Goal: Task Accomplishment & Management: Complete application form

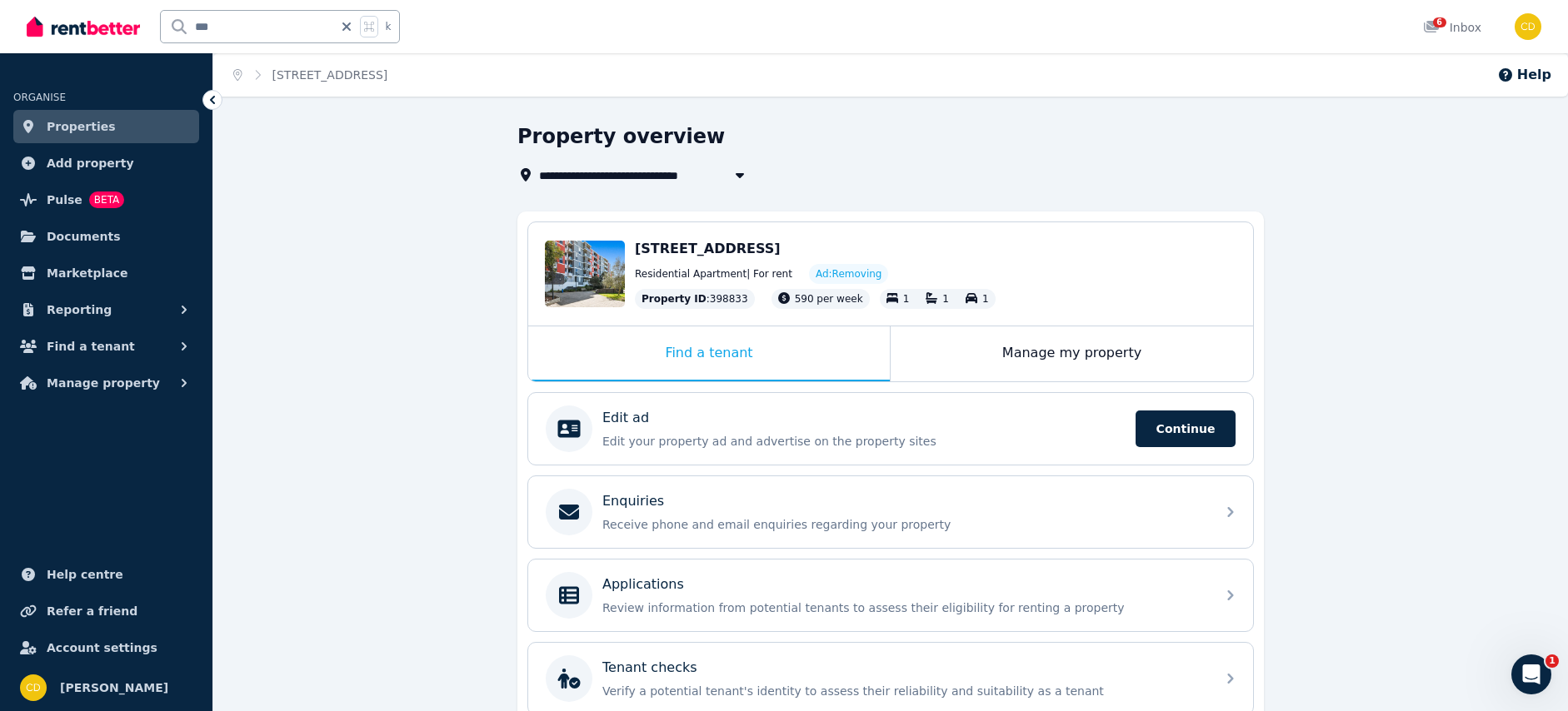
click at [170, 25] on form "***" at bounding box center [258, 26] width 194 height 32
click at [347, 29] on icon at bounding box center [346, 26] width 16 height 14
click at [338, 30] on input "text" at bounding box center [258, 26] width 194 height 32
type input "******"
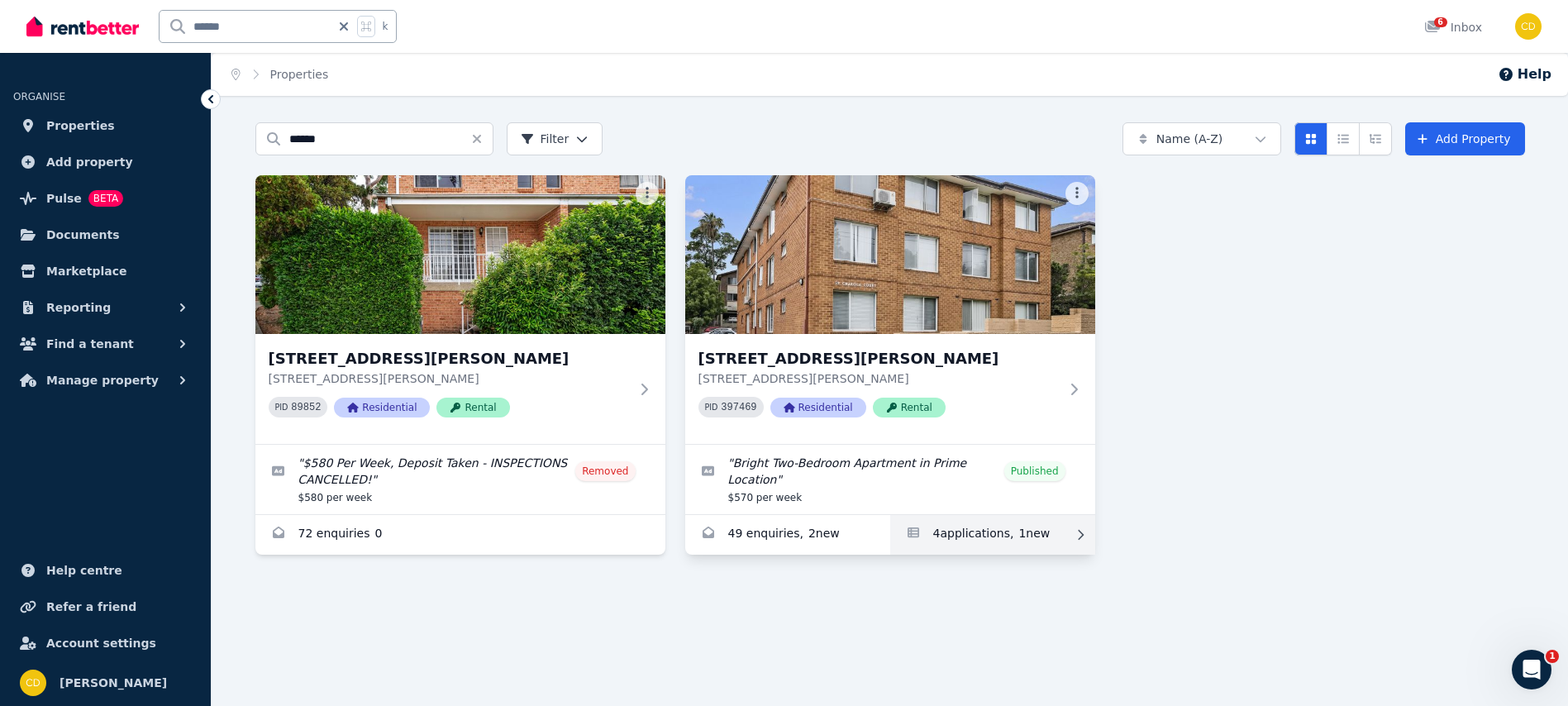
click at [994, 535] on link "Applications for 10/52 Weston St, Harris Park" at bounding box center [993, 536] width 205 height 40
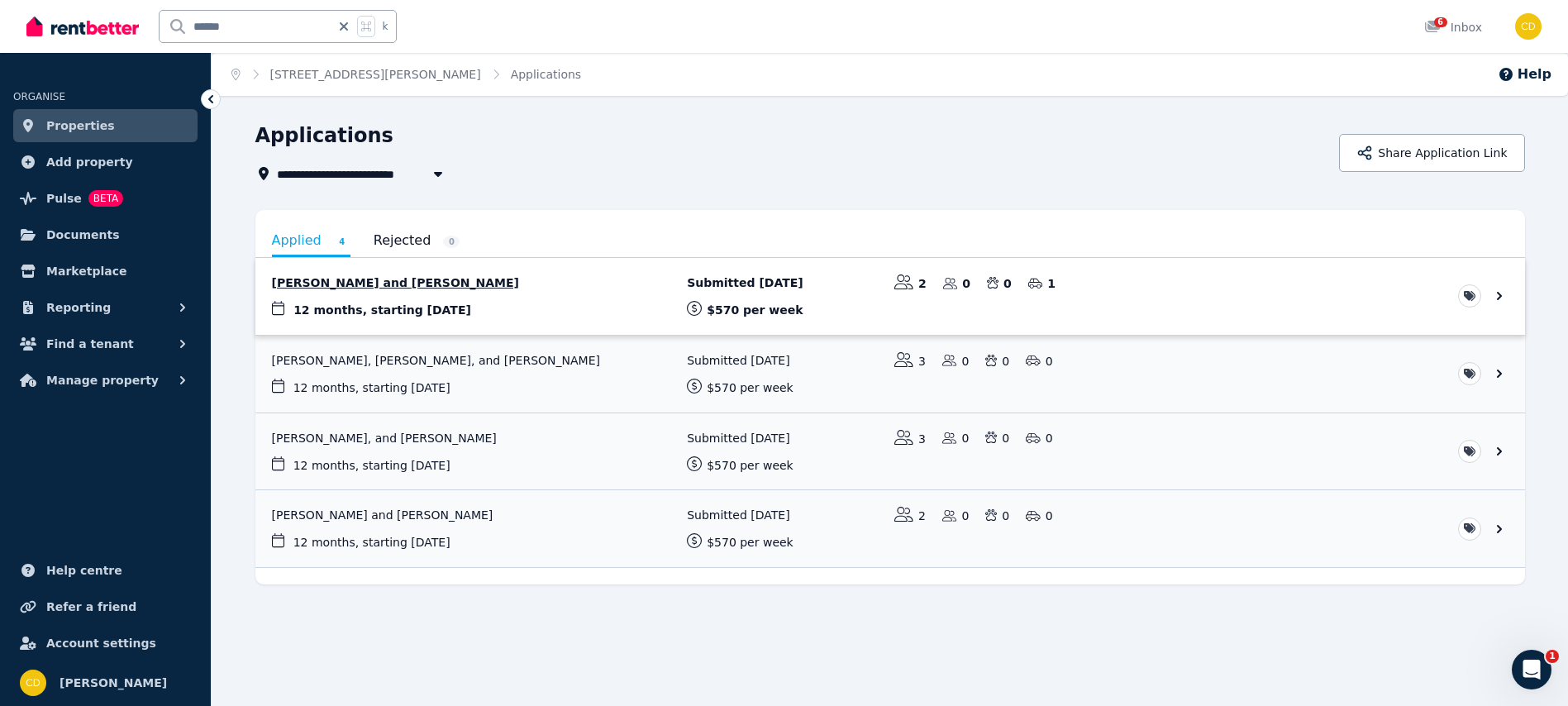
click at [386, 285] on link "View application: Kuldeep Singh and Nisha Nisha" at bounding box center [889, 296] width 1270 height 77
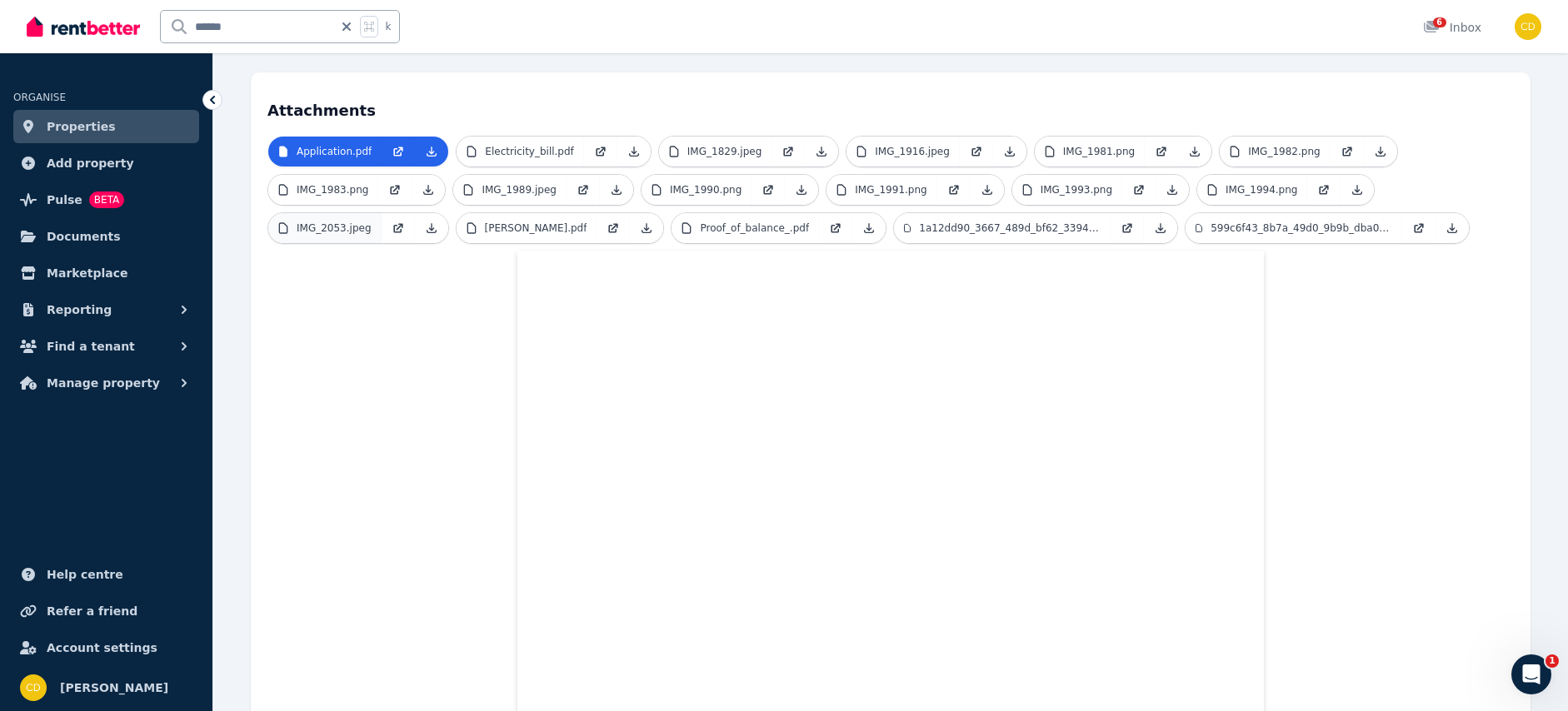
scroll to position [379, 0]
click at [494, 137] on link "Electricity_bill.pdf" at bounding box center [520, 152] width 127 height 30
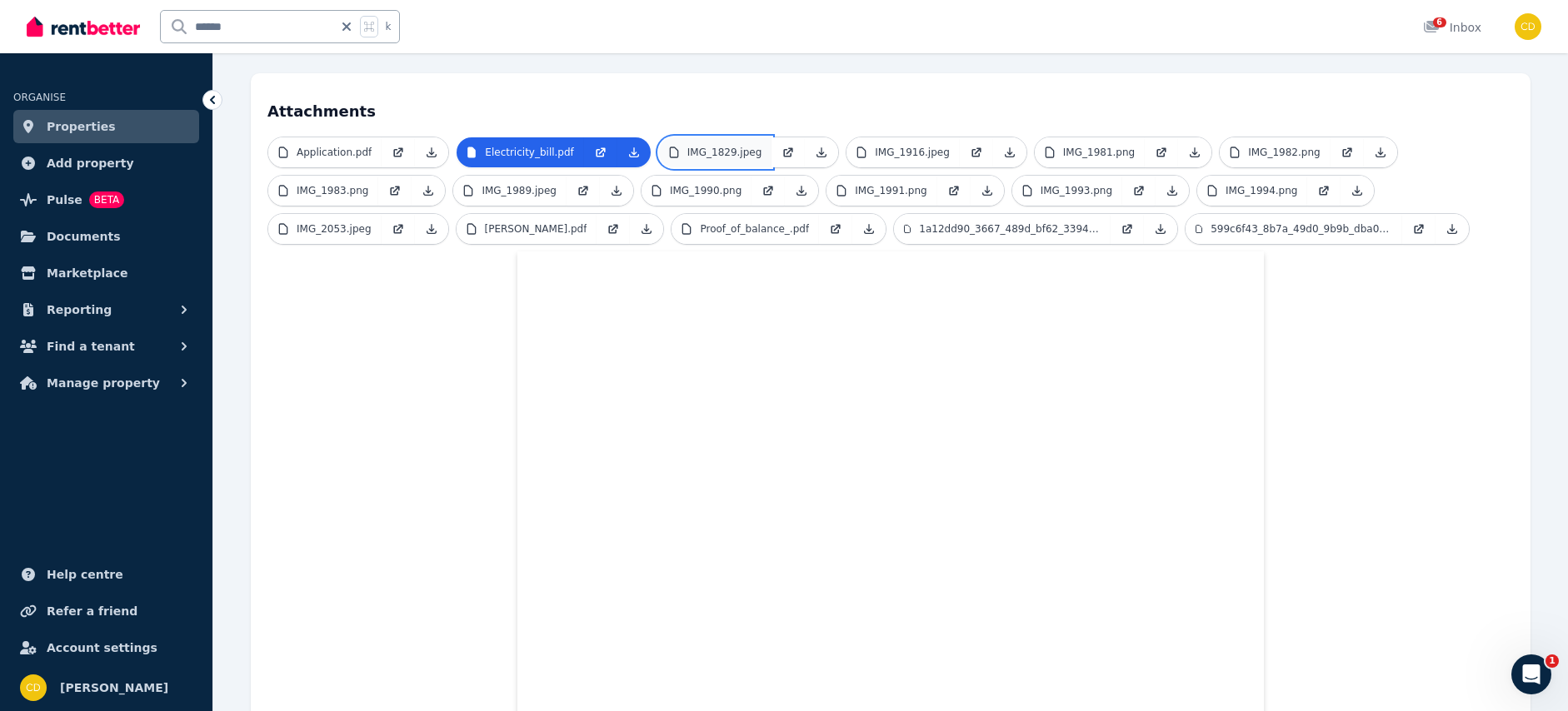
click at [721, 146] on p "IMG_1829.jpeg" at bounding box center [725, 153] width 75 height 14
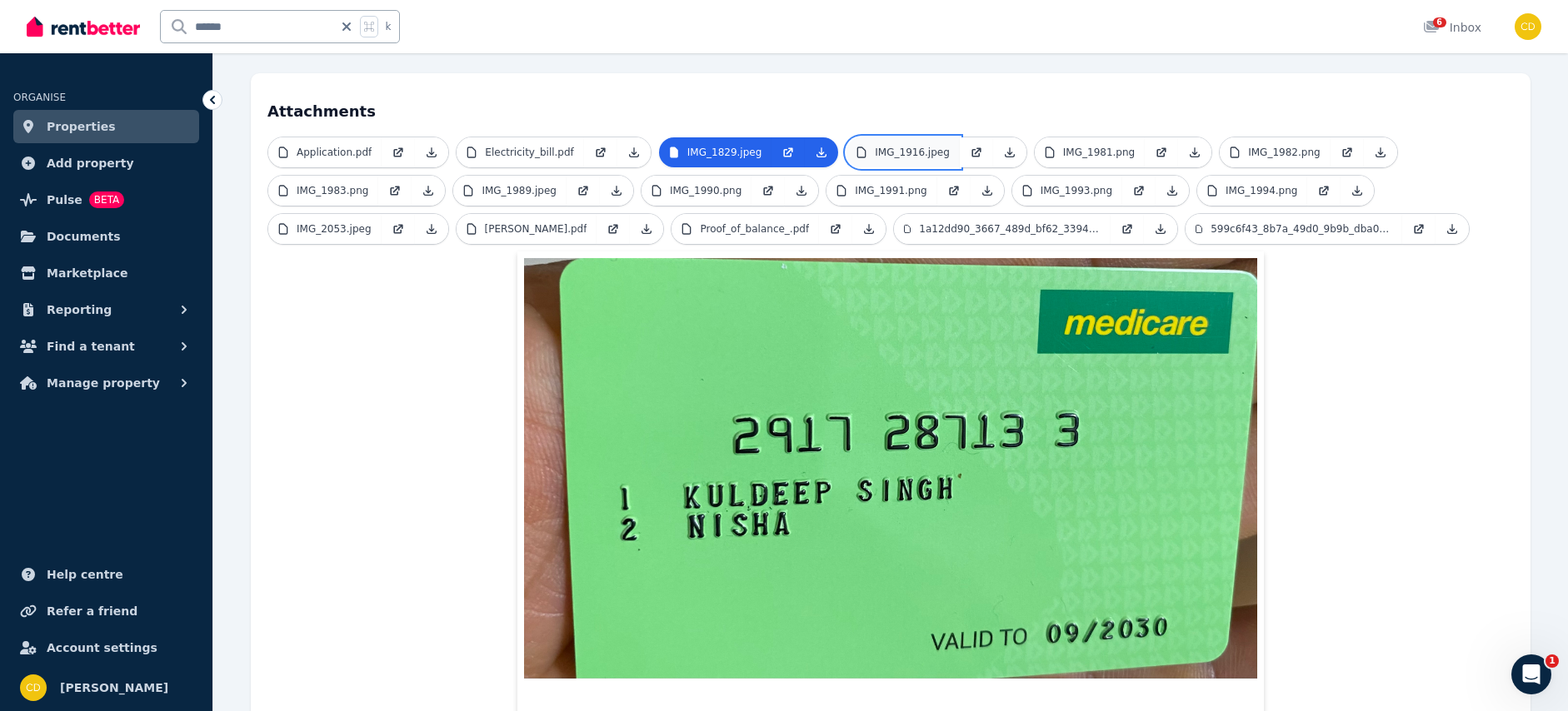
click at [899, 146] on p "IMG_1916.jpeg" at bounding box center [912, 153] width 75 height 14
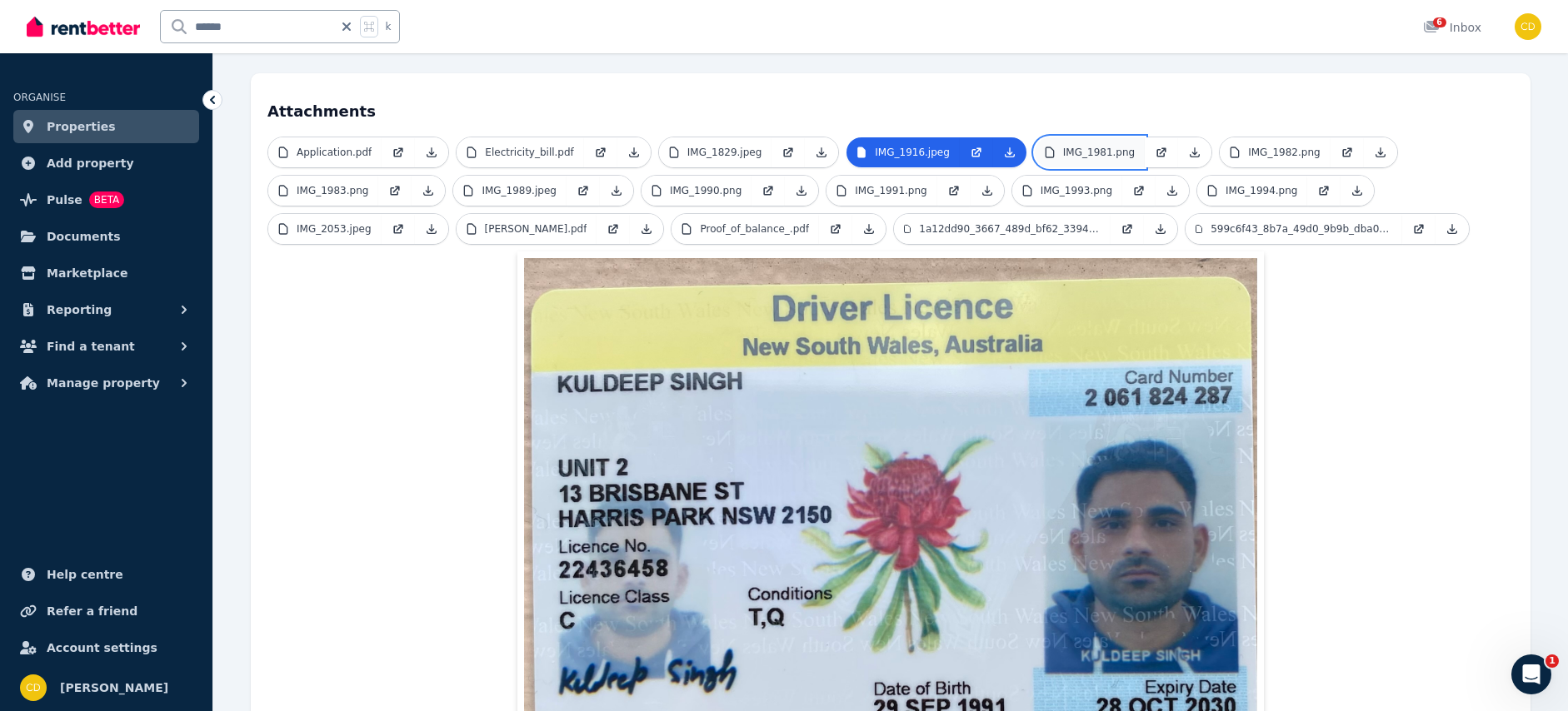
click at [1094, 146] on p "IMG_1981.png" at bounding box center [1099, 153] width 72 height 14
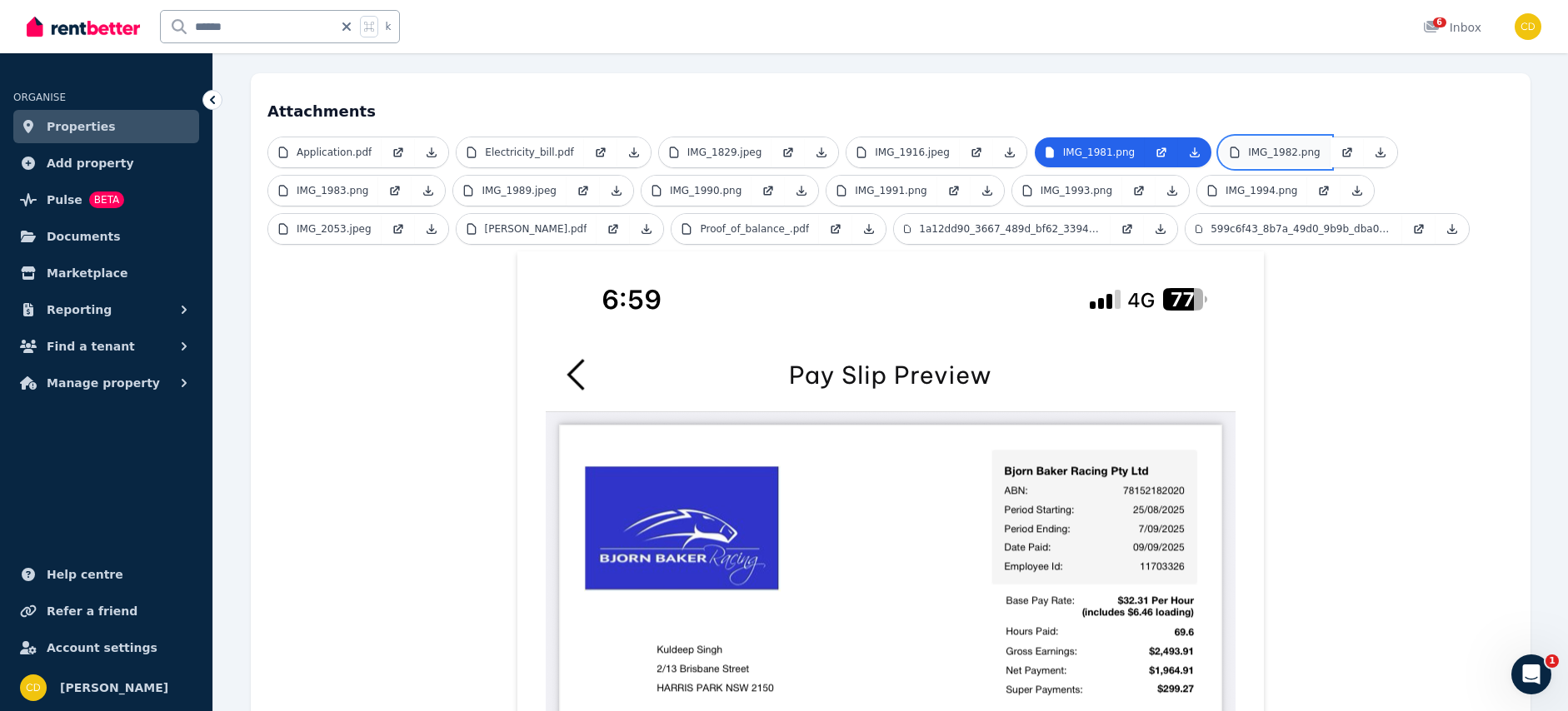
click at [1262, 137] on link "IMG_1982.png" at bounding box center [1274, 152] width 110 height 30
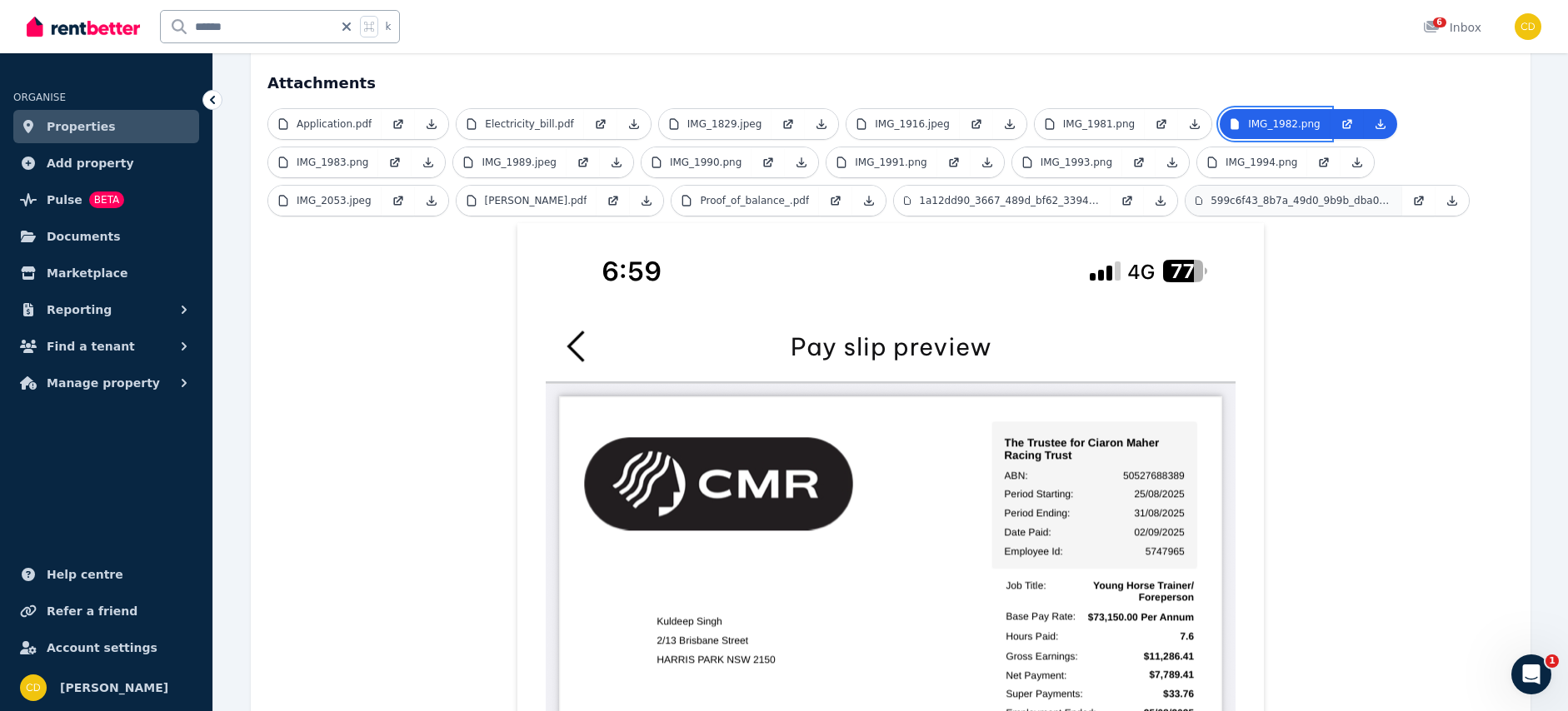
scroll to position [408, 0]
click at [351, 116] on p "Application.pdf" at bounding box center [334, 123] width 75 height 14
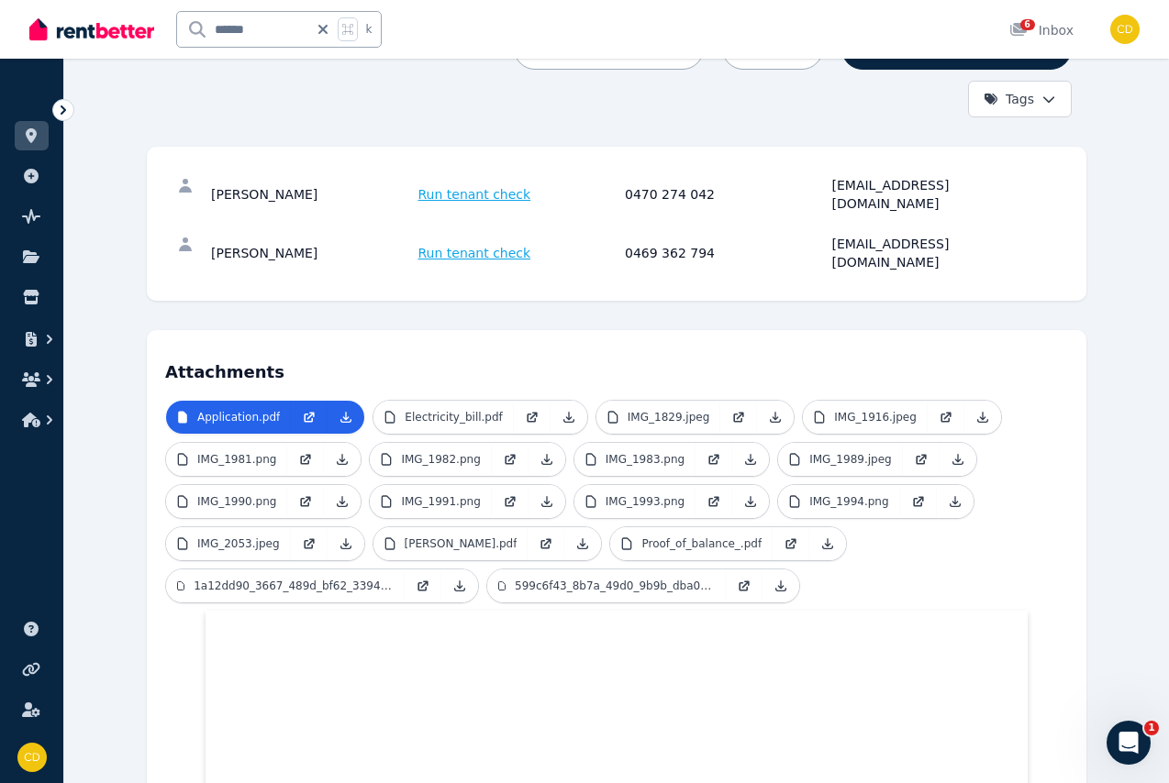
scroll to position [244, 0]
drag, startPoint x: 153, startPoint y: 107, endPoint x: 230, endPoint y: 111, distance: 77.2
click at [235, 177] on div "[PERSON_NAME]" at bounding box center [312, 195] width 202 height 37
copy div "[PERSON_NAME]"
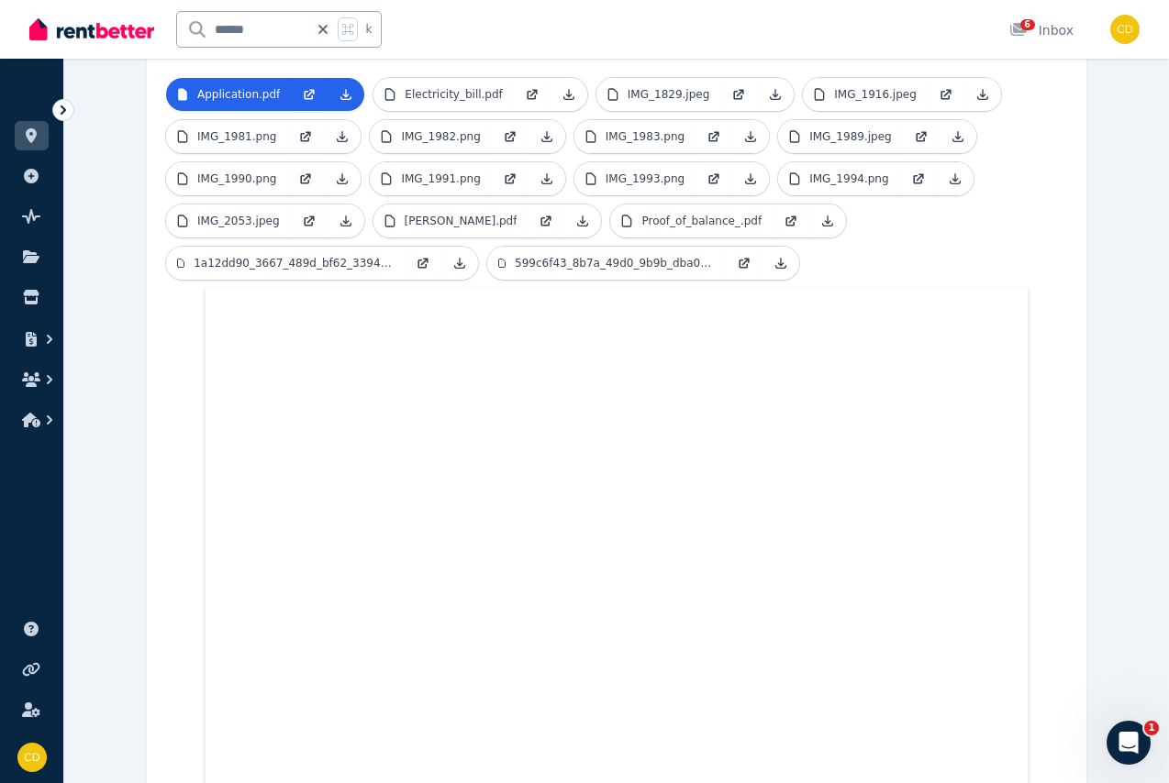
scroll to position [566, 0]
click at [641, 216] on p "Proof_of_balance_.pdf" at bounding box center [701, 223] width 120 height 15
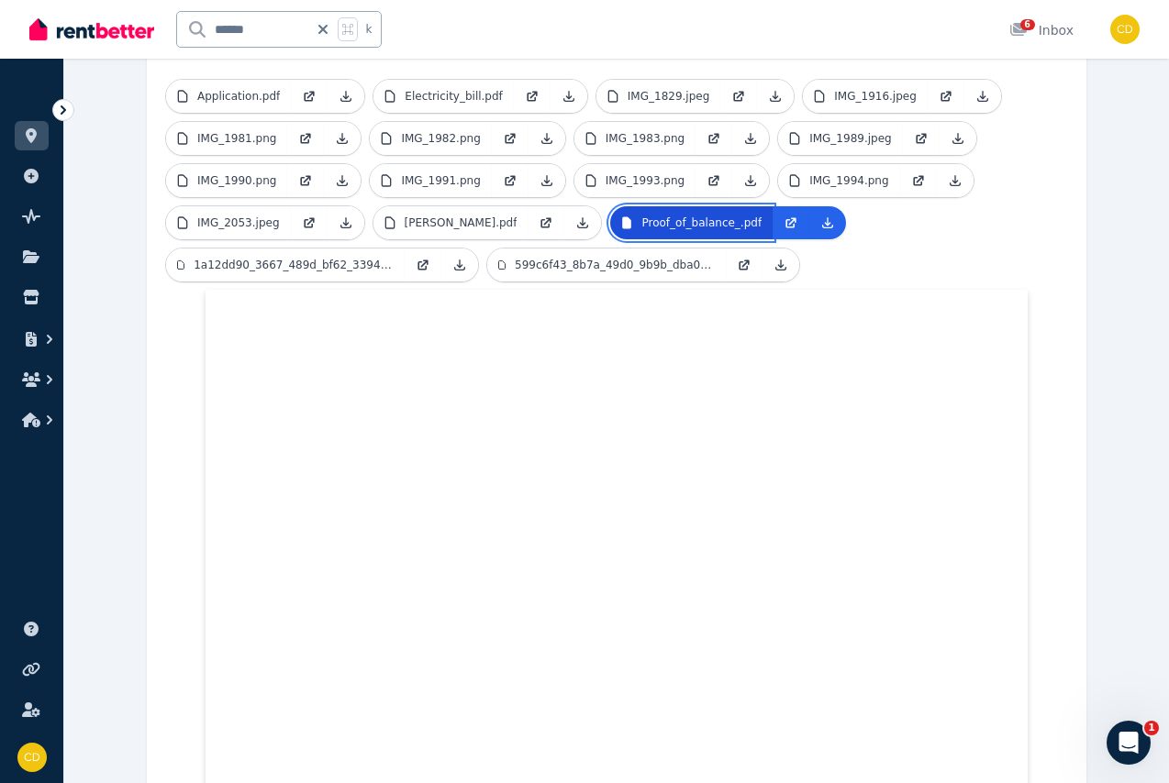
click at [641, 216] on p "Proof_of_balance_.pdf" at bounding box center [701, 223] width 120 height 15
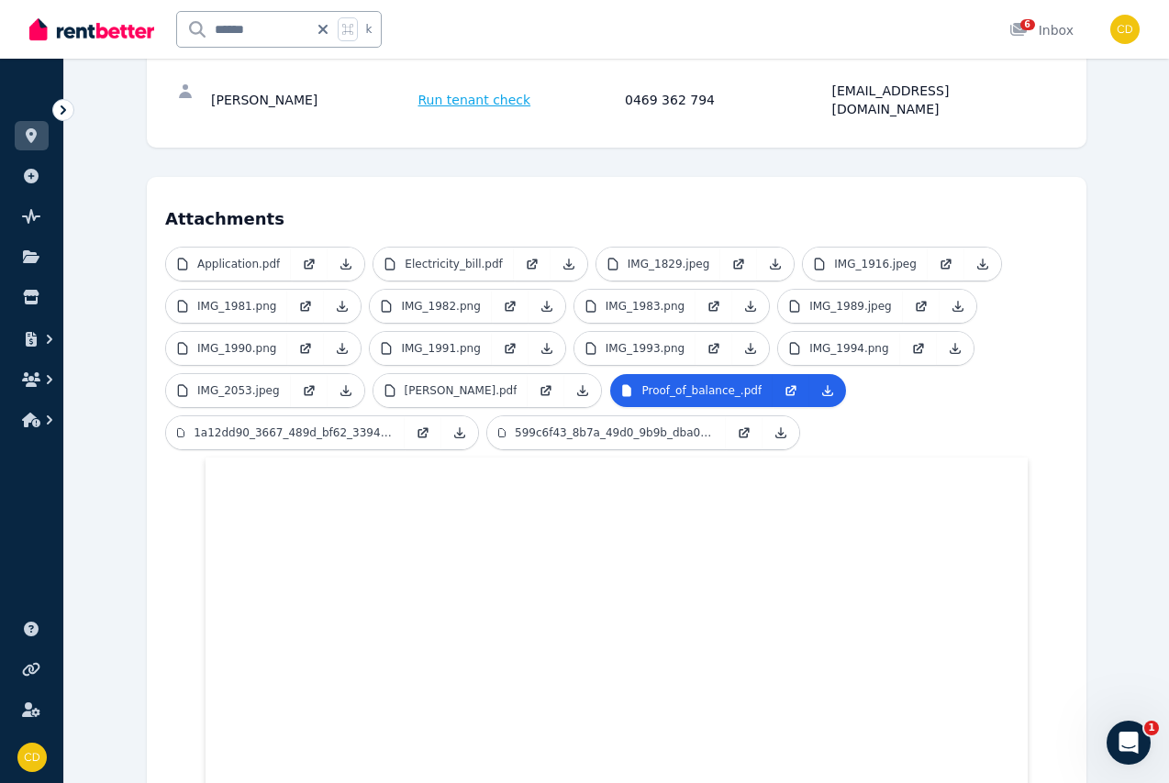
scroll to position [175, 0]
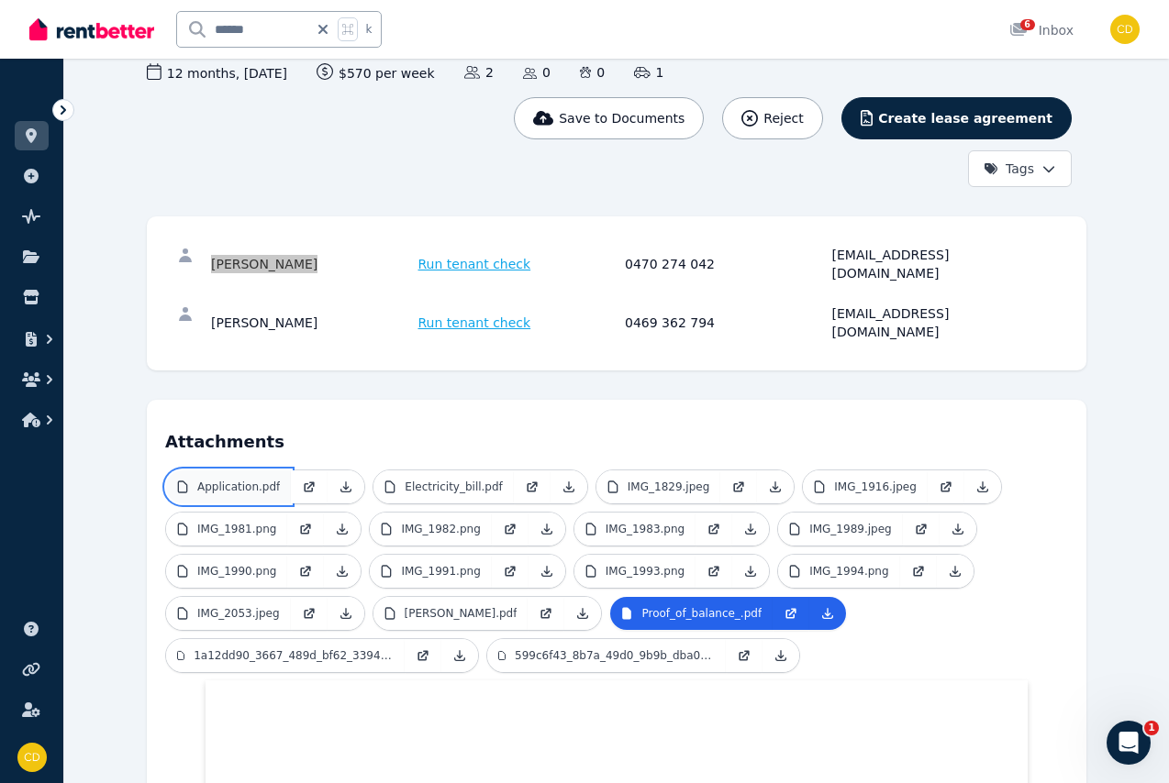
click at [197, 480] on p "Application.pdf" at bounding box center [238, 487] width 83 height 15
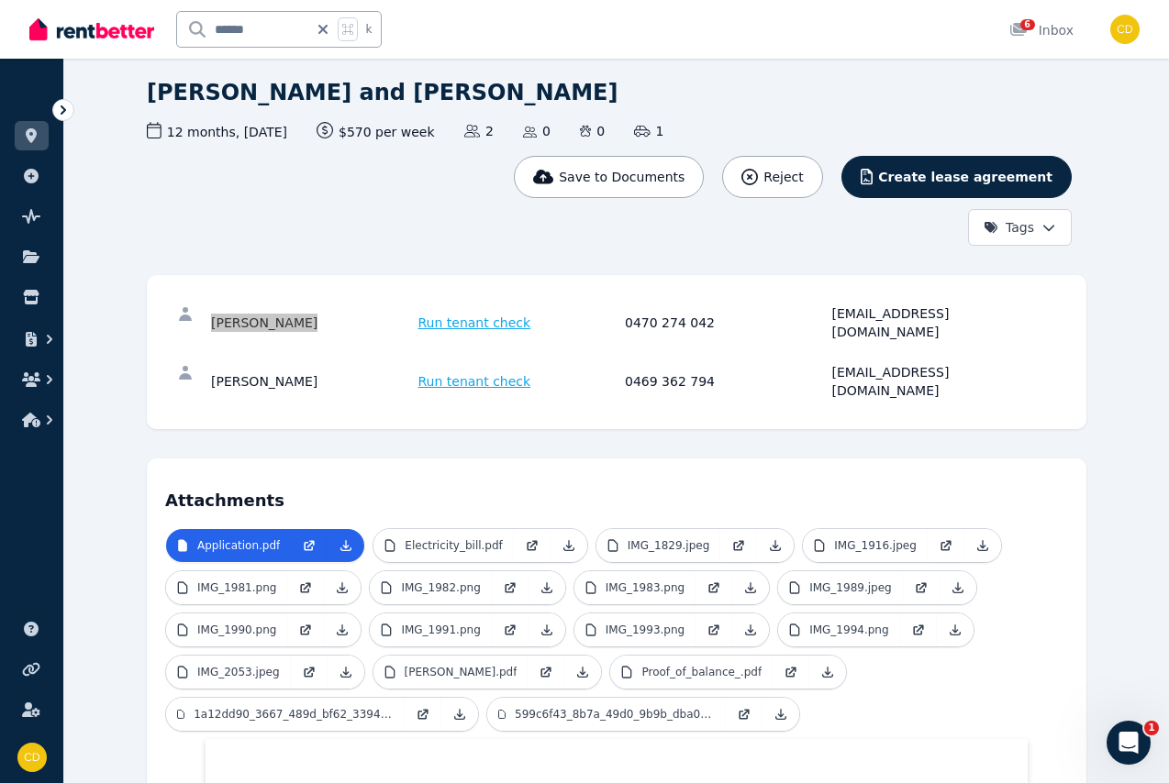
scroll to position [118, 0]
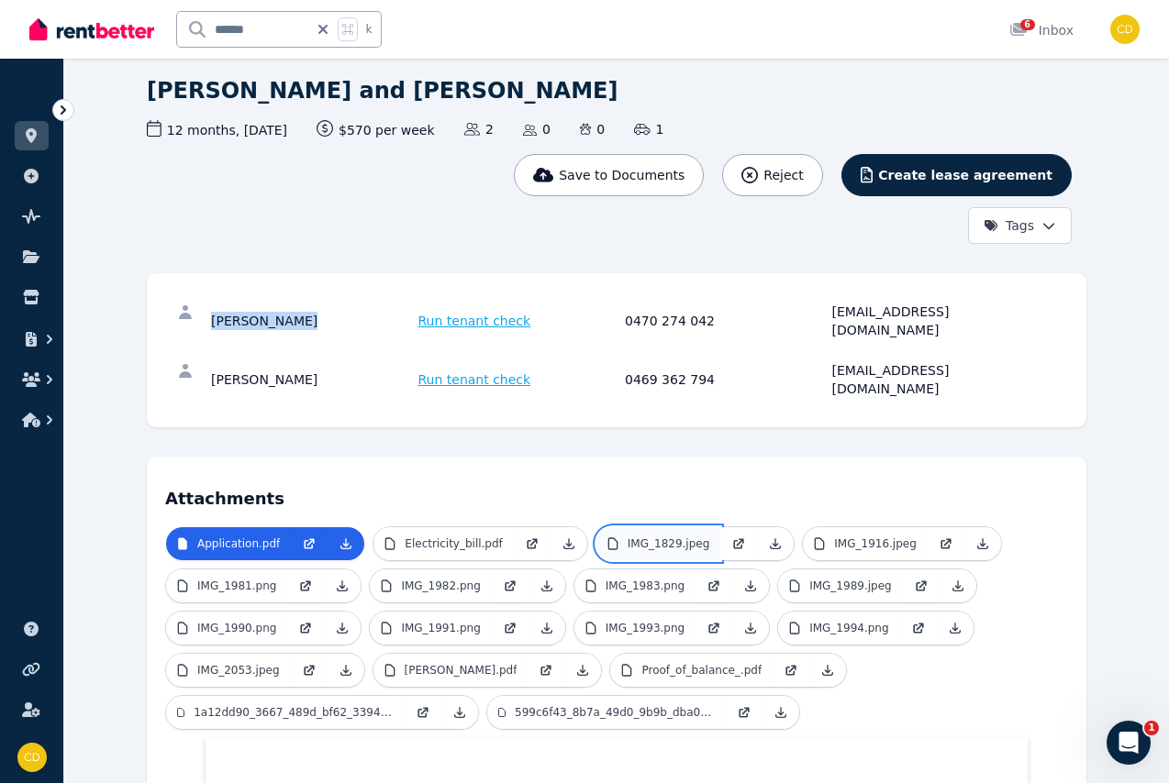
click at [628, 537] on p "IMG_1829.jpeg" at bounding box center [669, 544] width 83 height 15
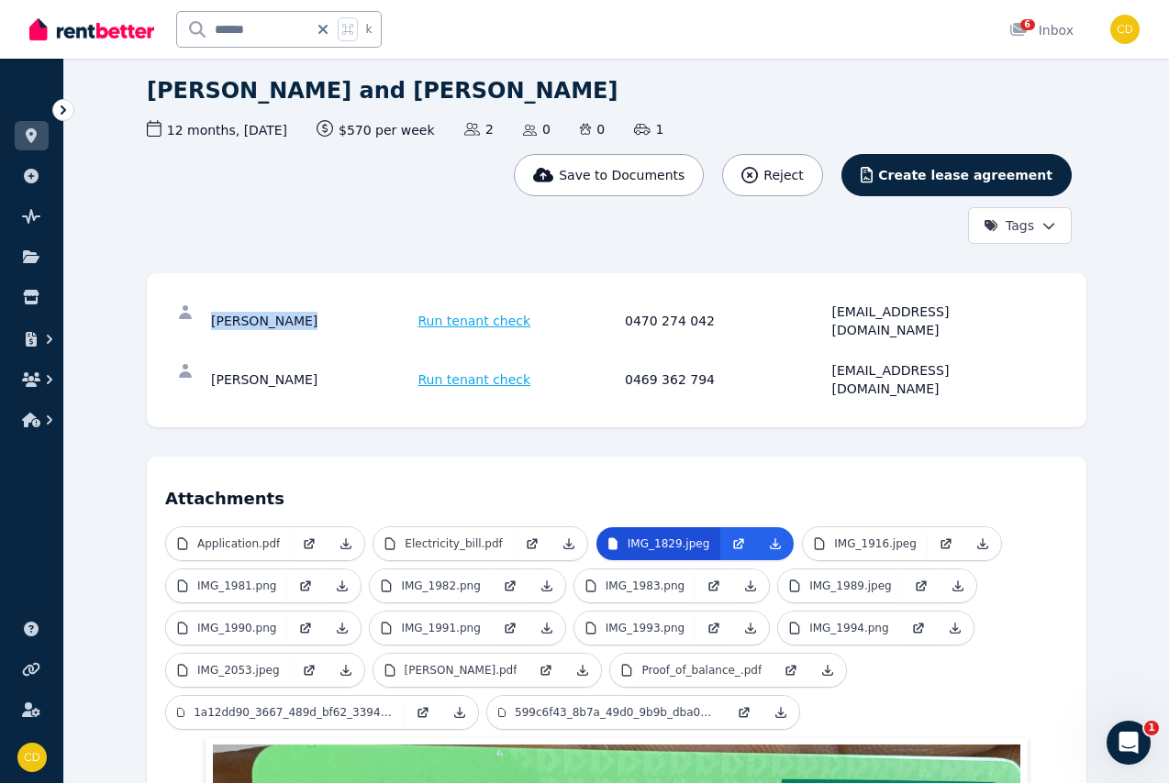
scroll to position [86, 0]
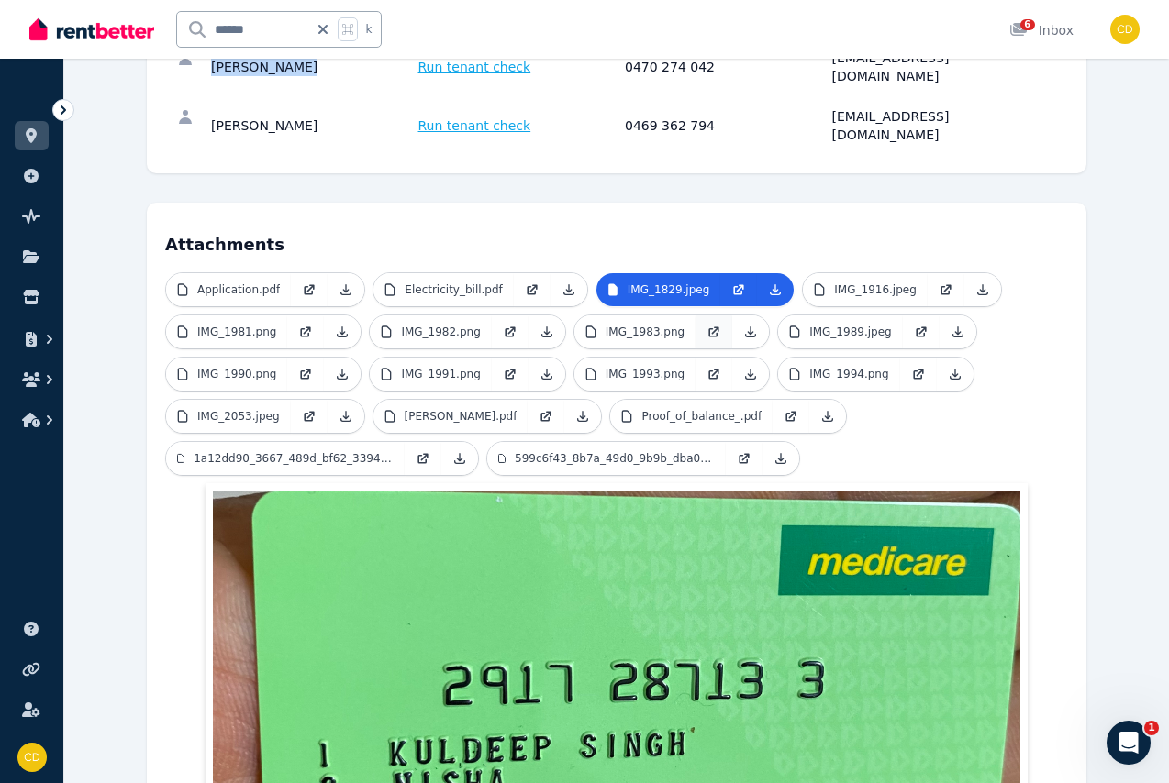
scroll to position [422, 0]
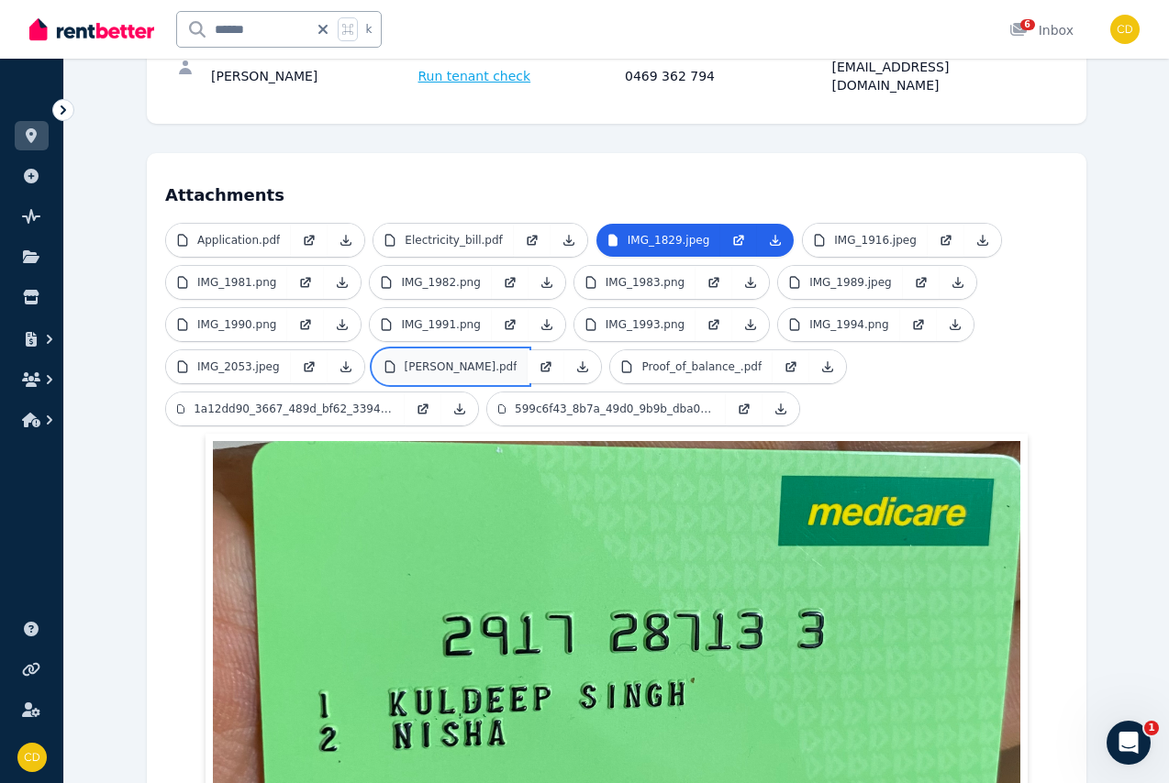
click at [405, 360] on p "[PERSON_NAME].pdf" at bounding box center [461, 367] width 113 height 15
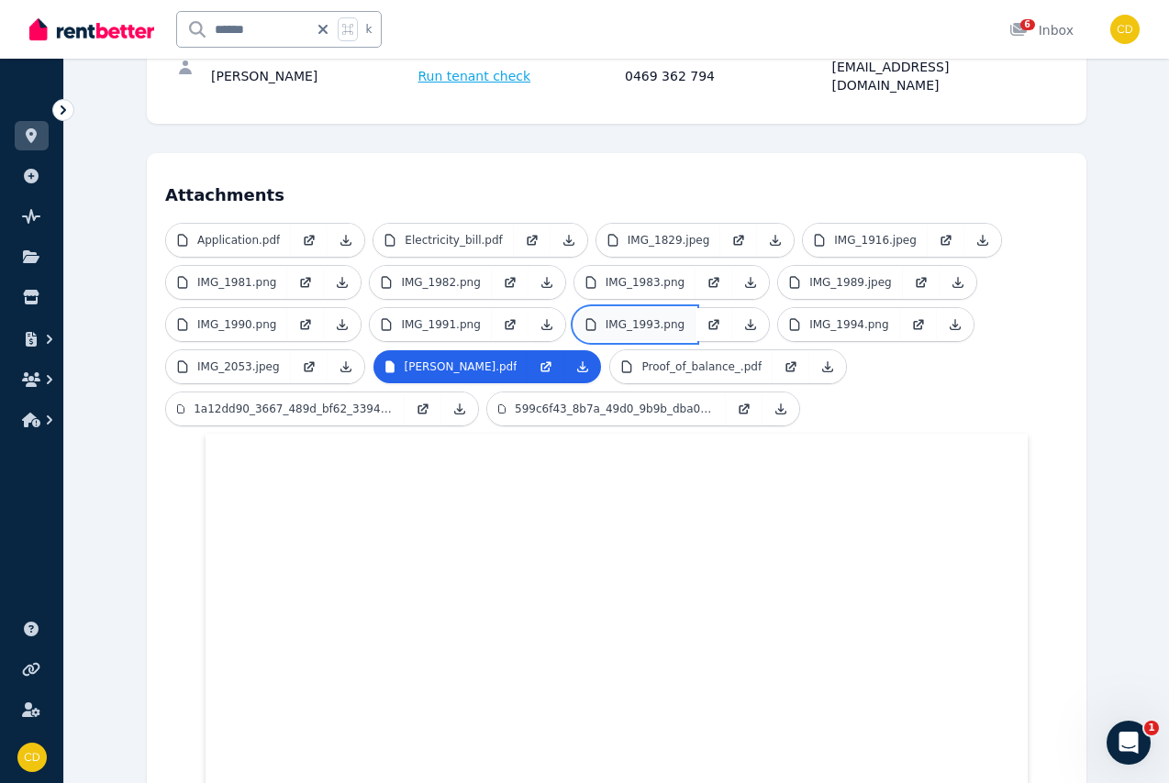
click at [574, 308] on link "IMG_1993.png" at bounding box center [634, 324] width 121 height 33
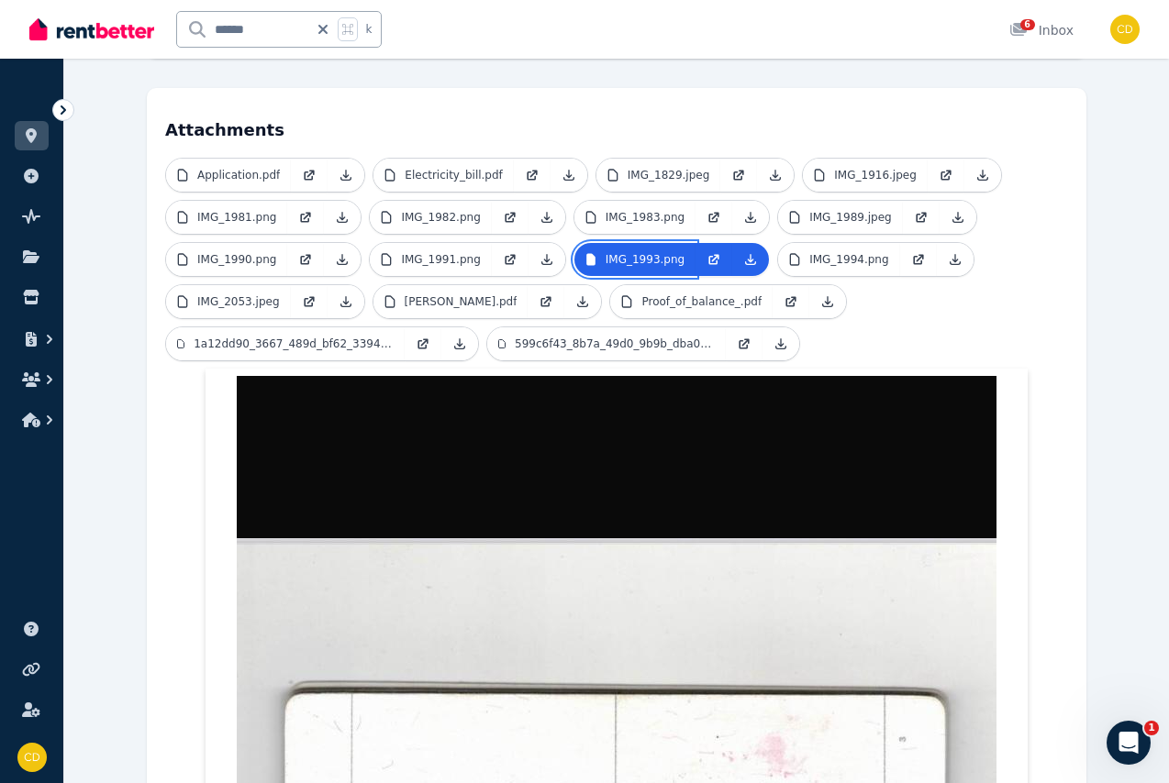
scroll to position [358, 0]
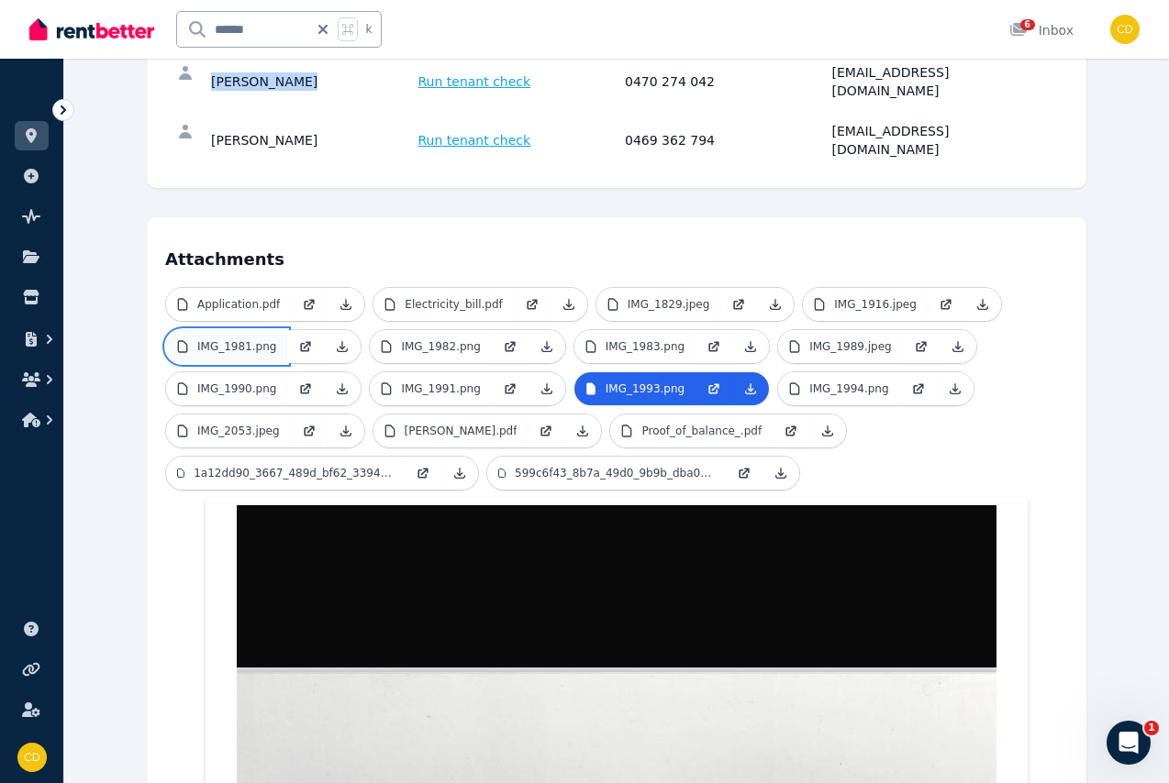
click at [197, 339] on p "IMG_1981.png" at bounding box center [236, 346] width 79 height 15
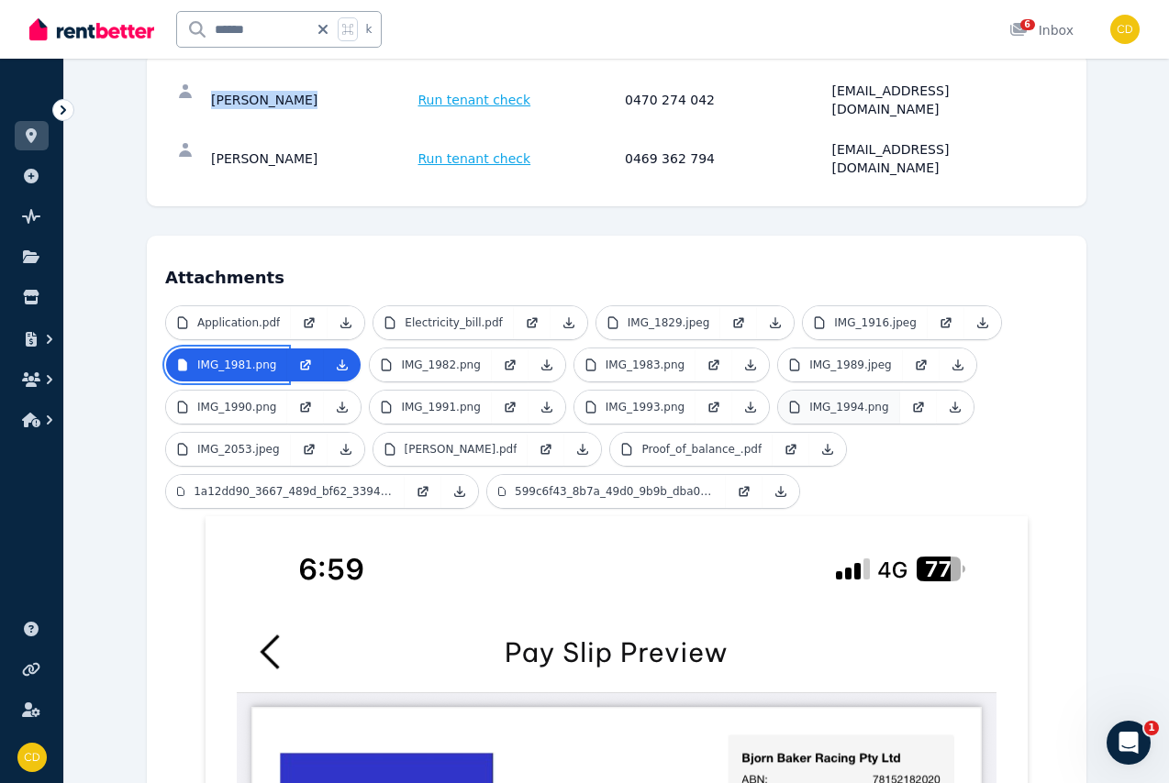
scroll to position [326, 0]
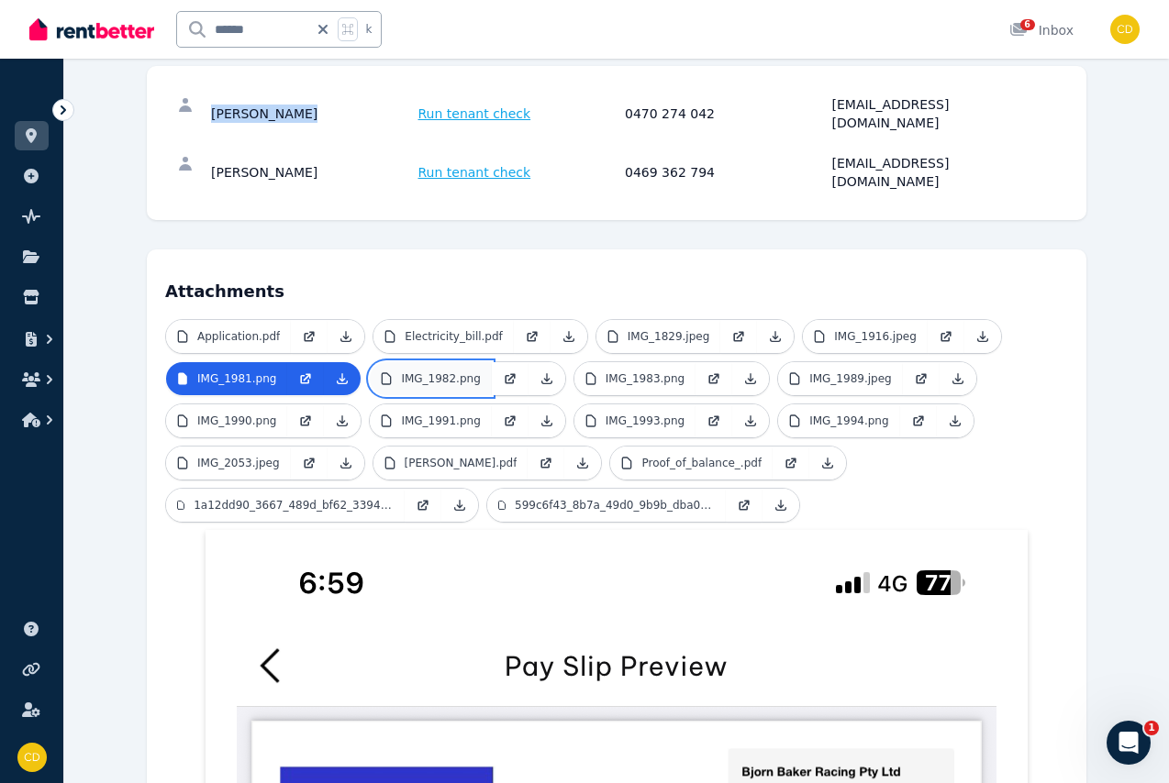
click at [402, 362] on link "IMG_1982.png" at bounding box center [430, 378] width 121 height 33
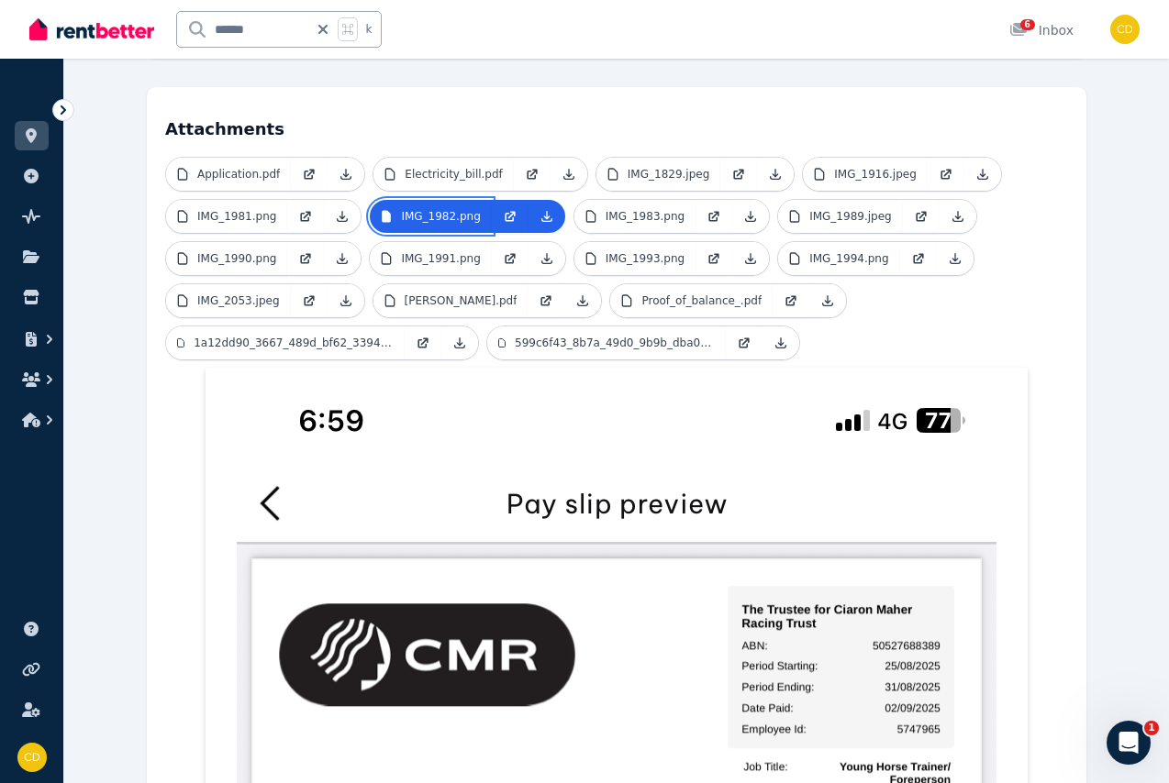
scroll to position [417, 0]
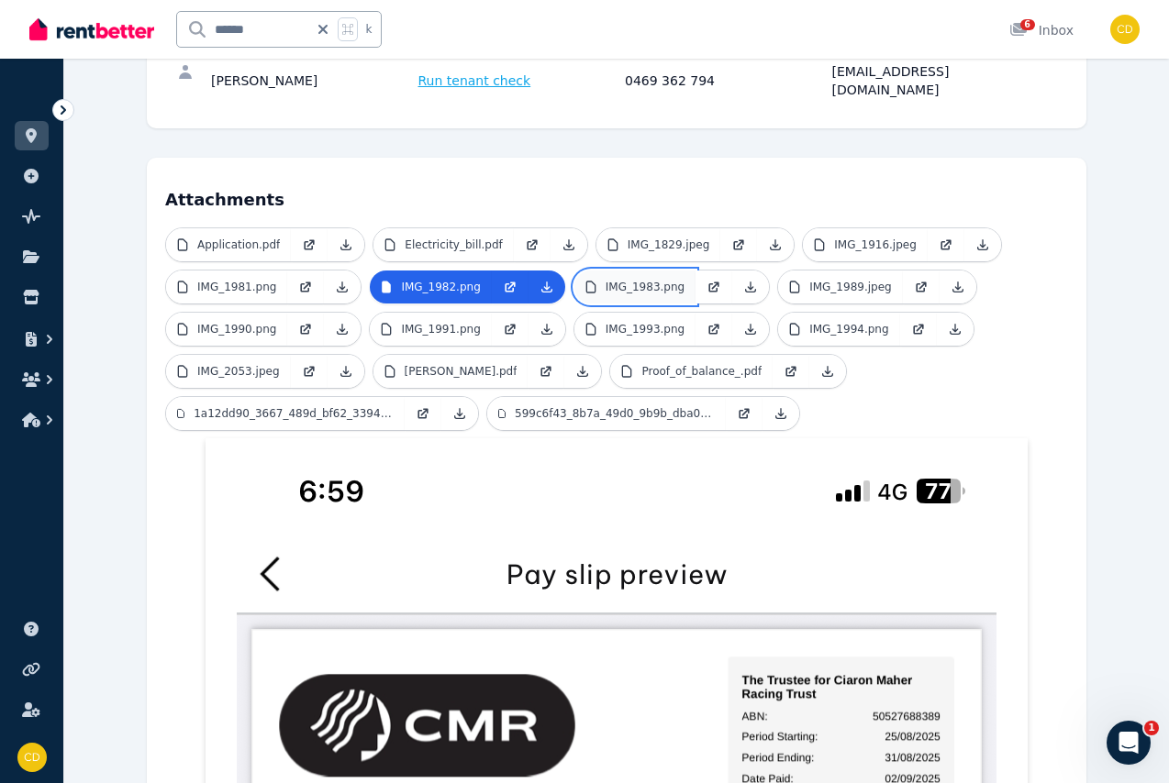
click at [606, 280] on p "IMG_1983.png" at bounding box center [645, 287] width 79 height 15
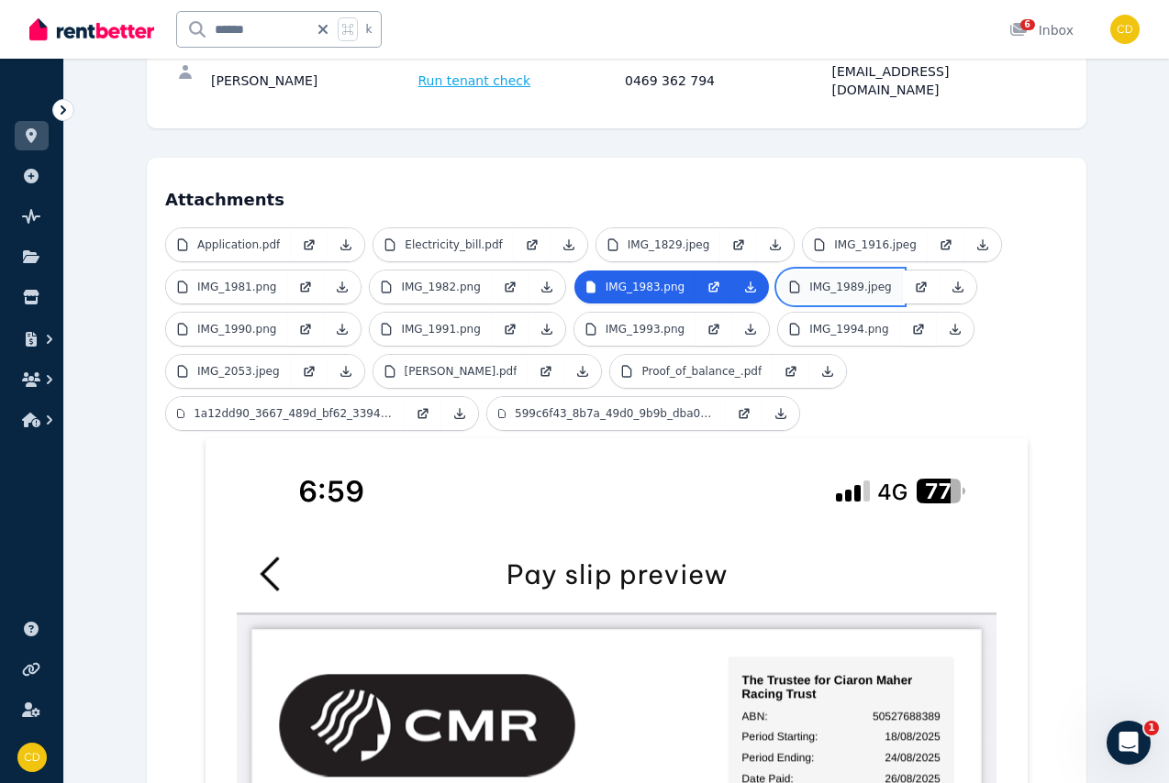
click at [778, 271] on link "IMG_1989.jpeg" at bounding box center [840, 287] width 125 height 33
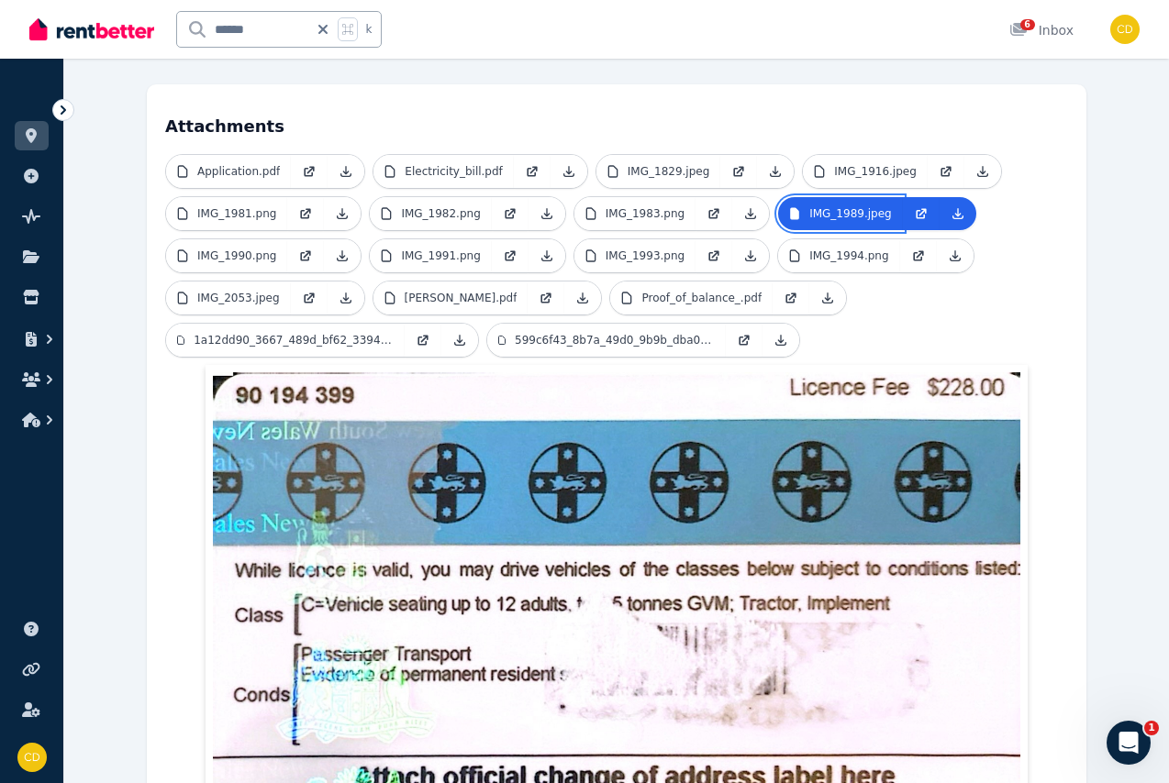
scroll to position [502, 0]
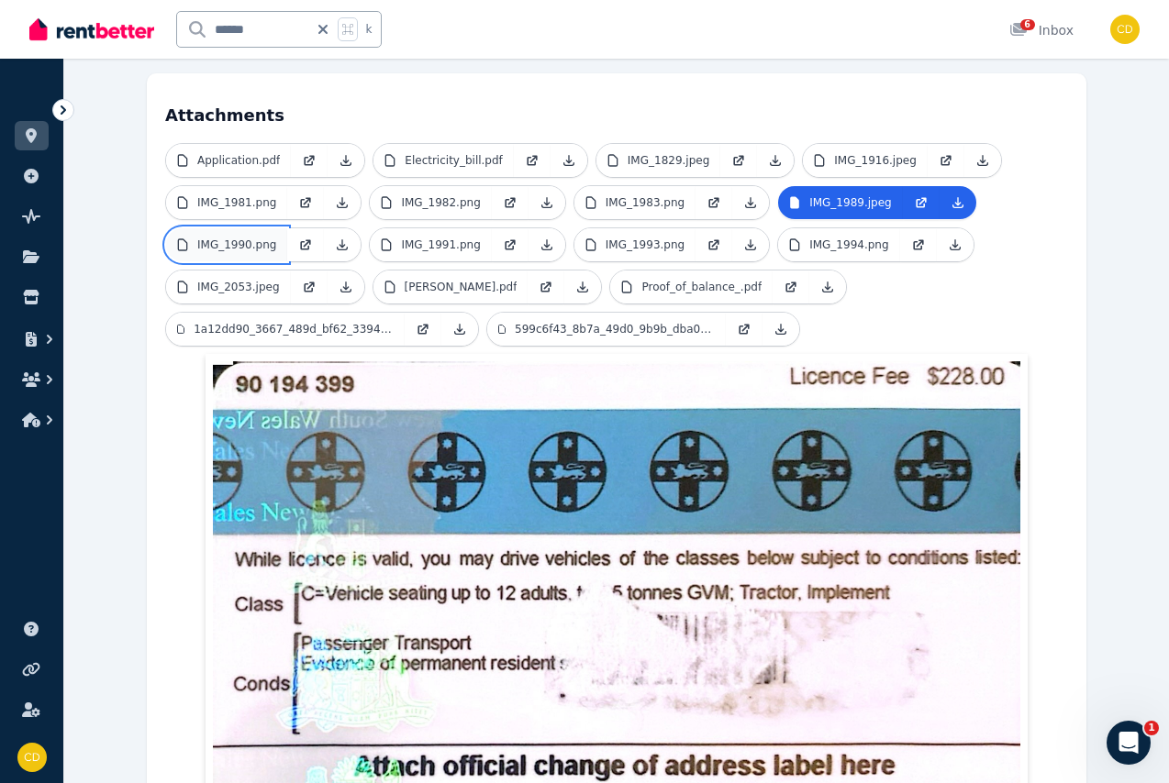
click at [287, 228] on link "IMG_1990.png" at bounding box center [226, 244] width 121 height 33
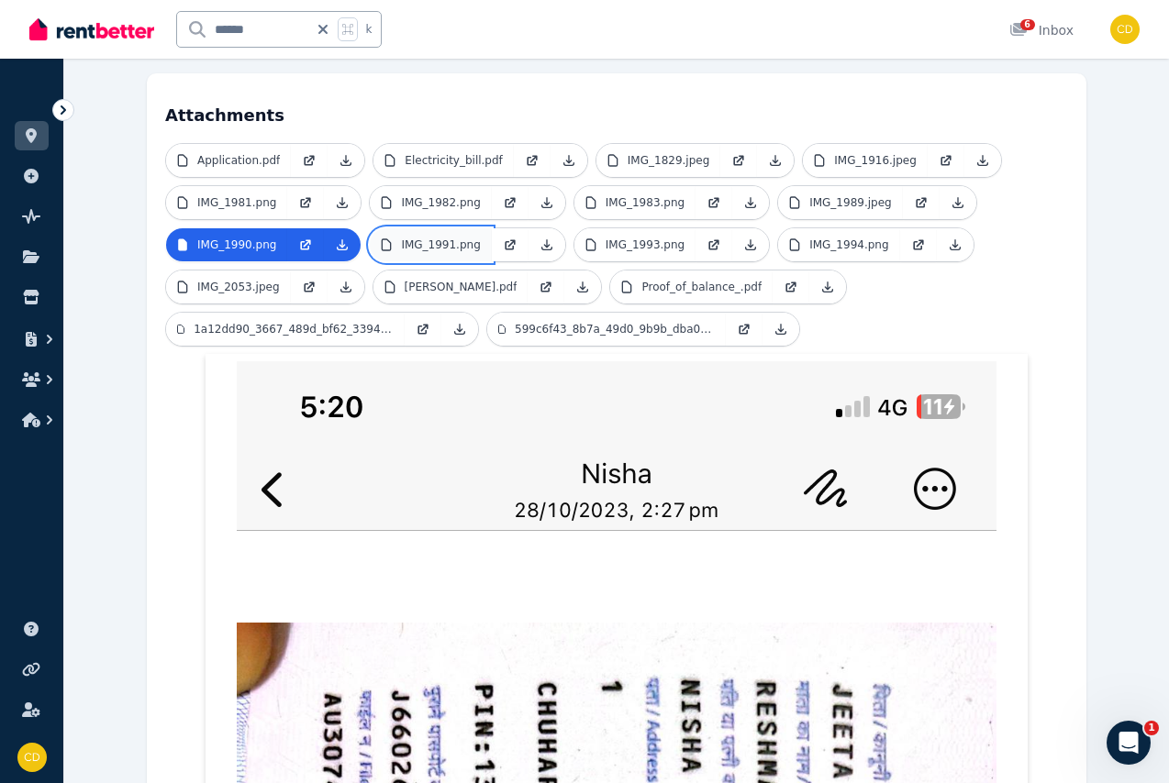
click at [370, 228] on link "IMG_1991.png" at bounding box center [430, 244] width 121 height 33
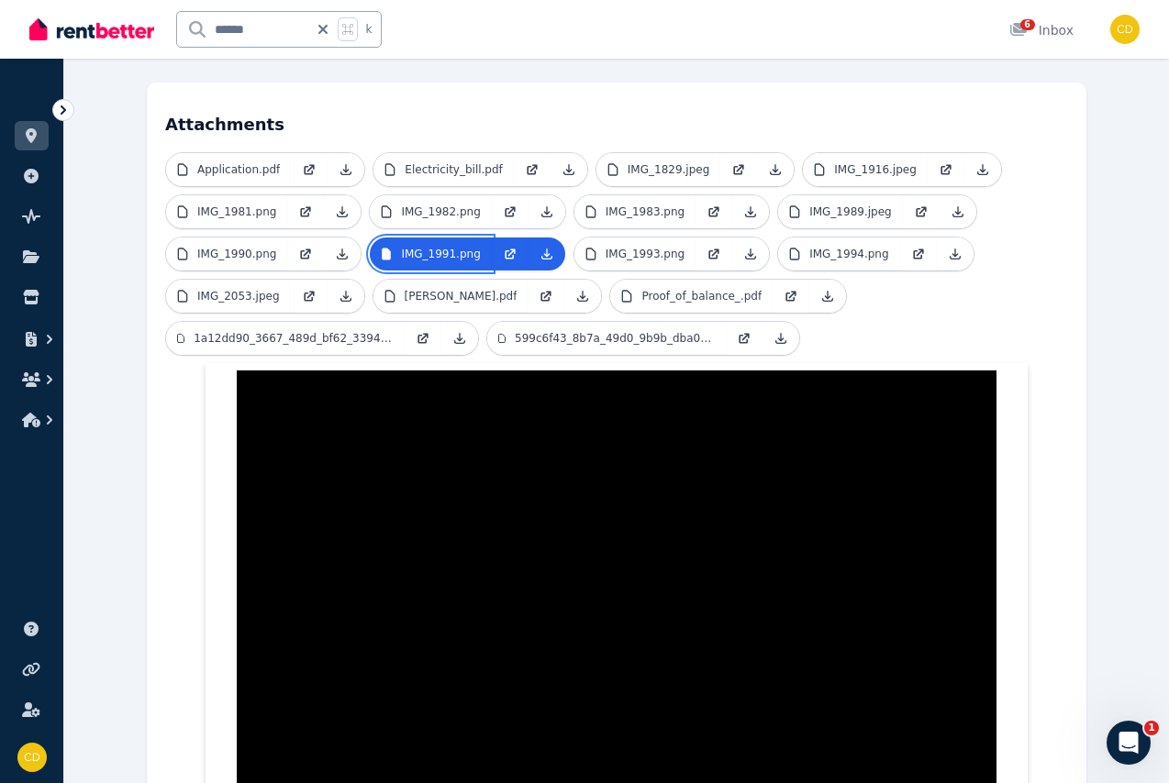
scroll to position [483, 0]
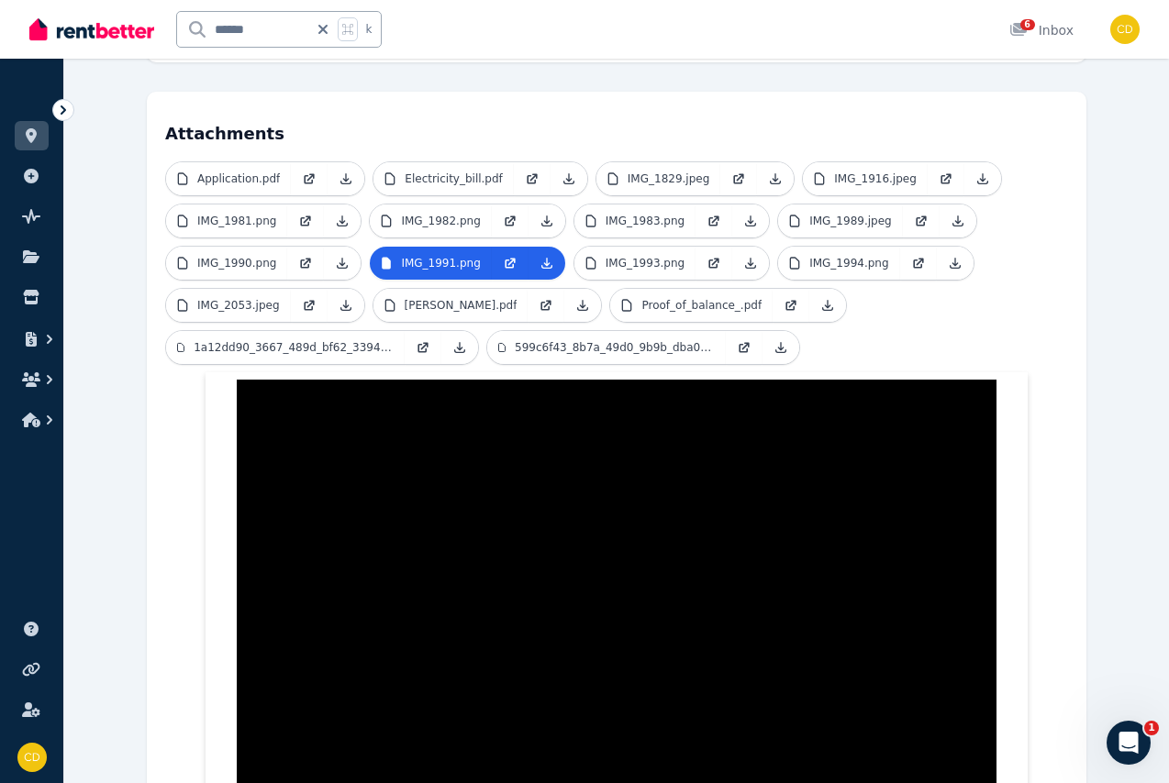
click at [573, 246] on span "IMG_1993.png" at bounding box center [671, 263] width 196 height 35
click at [574, 247] on link "IMG_1993.png" at bounding box center [634, 263] width 121 height 33
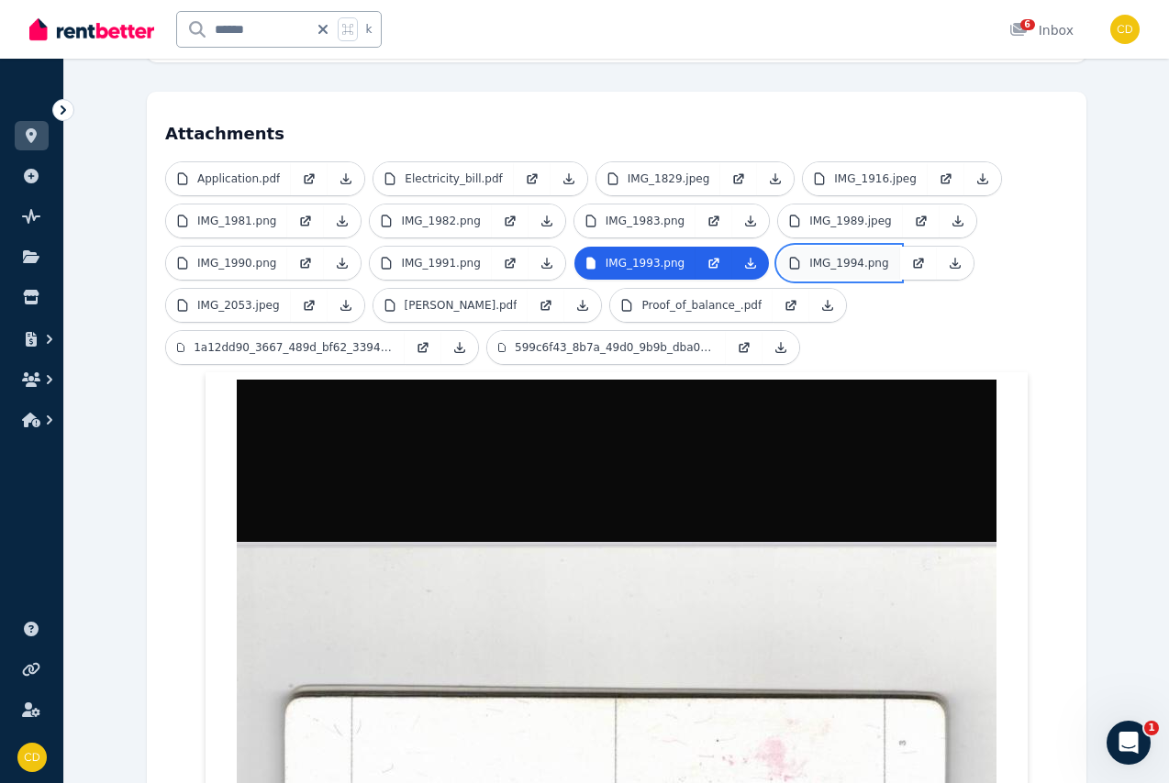
click at [809, 256] on p "IMG_1994.png" at bounding box center [848, 263] width 79 height 15
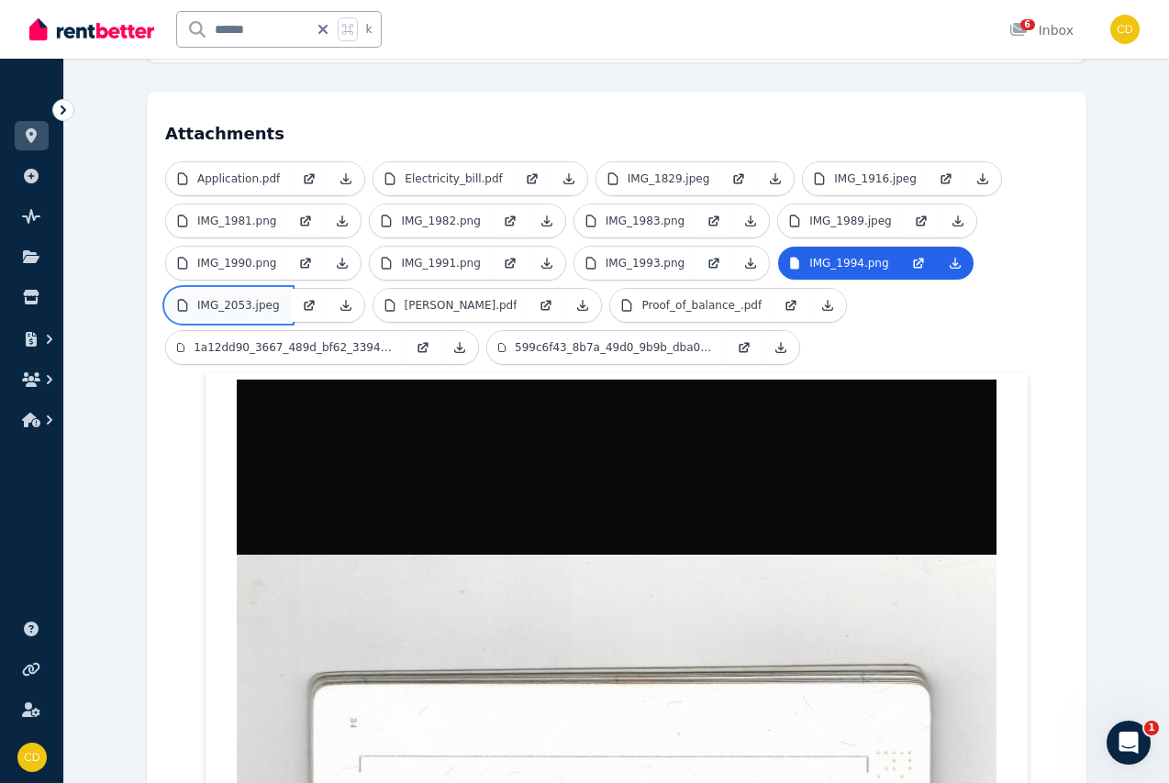
click at [280, 298] on p "IMG_2053.jpeg" at bounding box center [238, 305] width 83 height 15
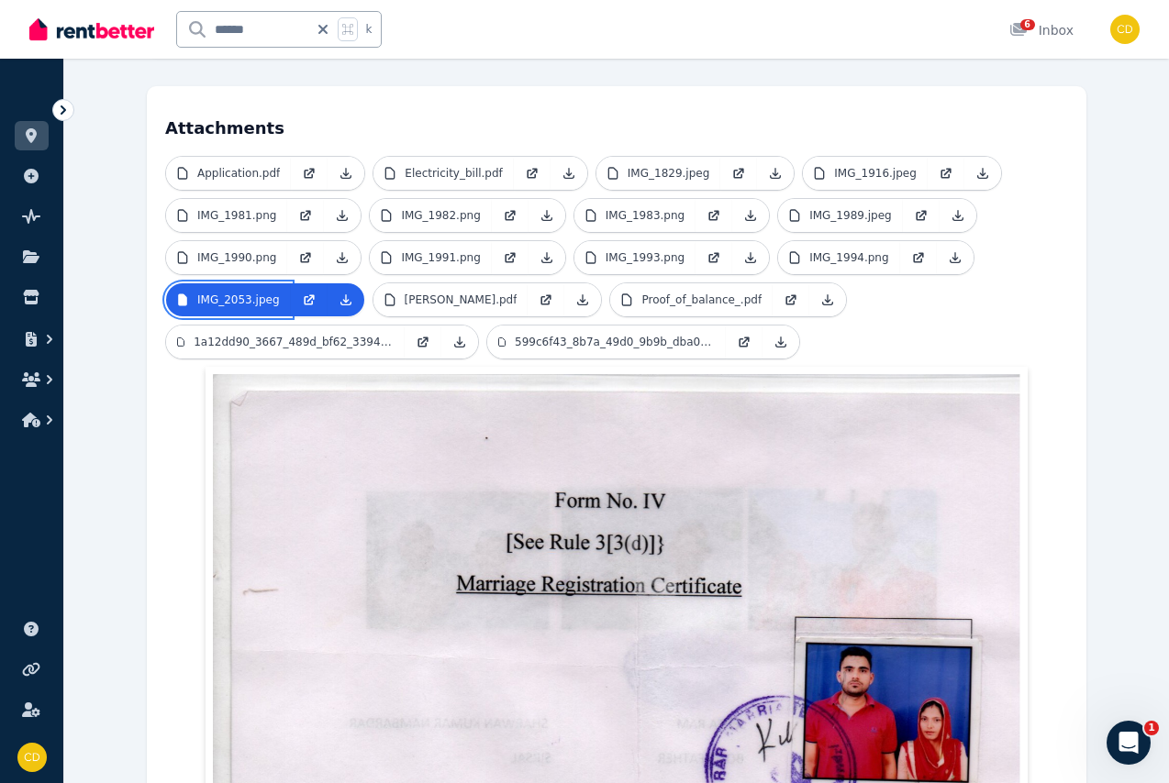
scroll to position [451, 0]
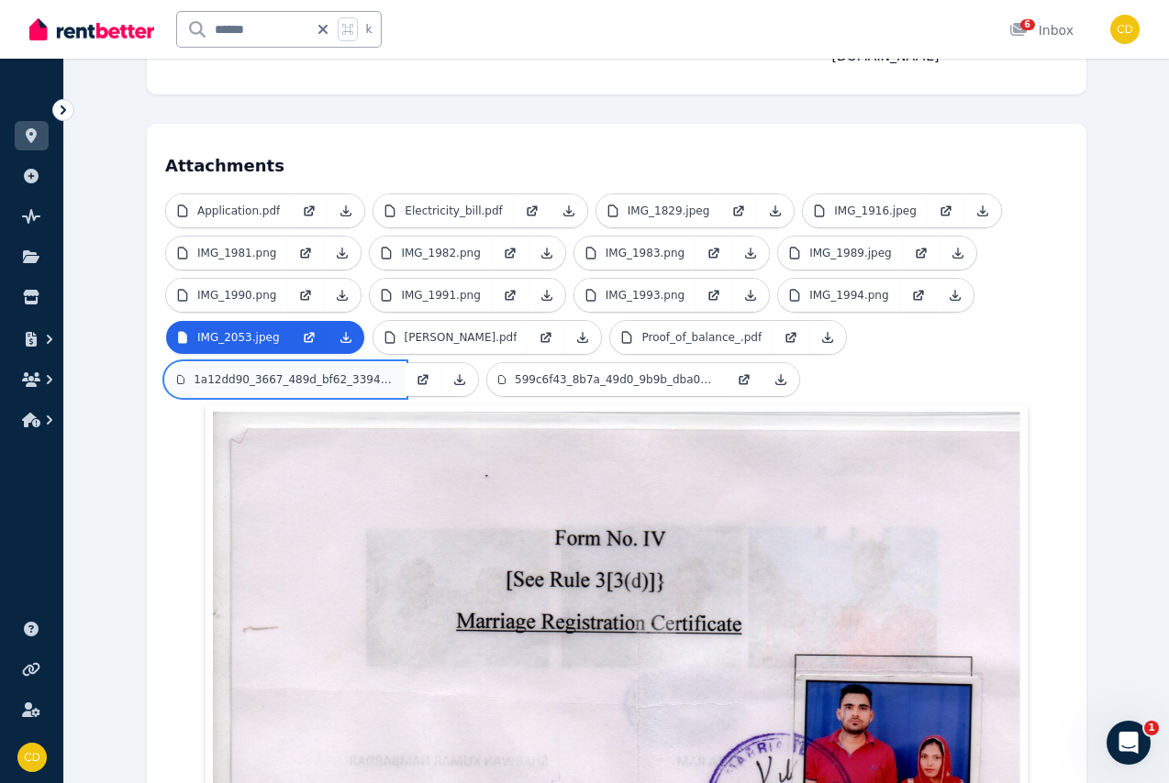
click at [405, 363] on link "1a12dd90_3667_489d_bf62_33942ffb83b0.jpeg" at bounding box center [285, 379] width 239 height 33
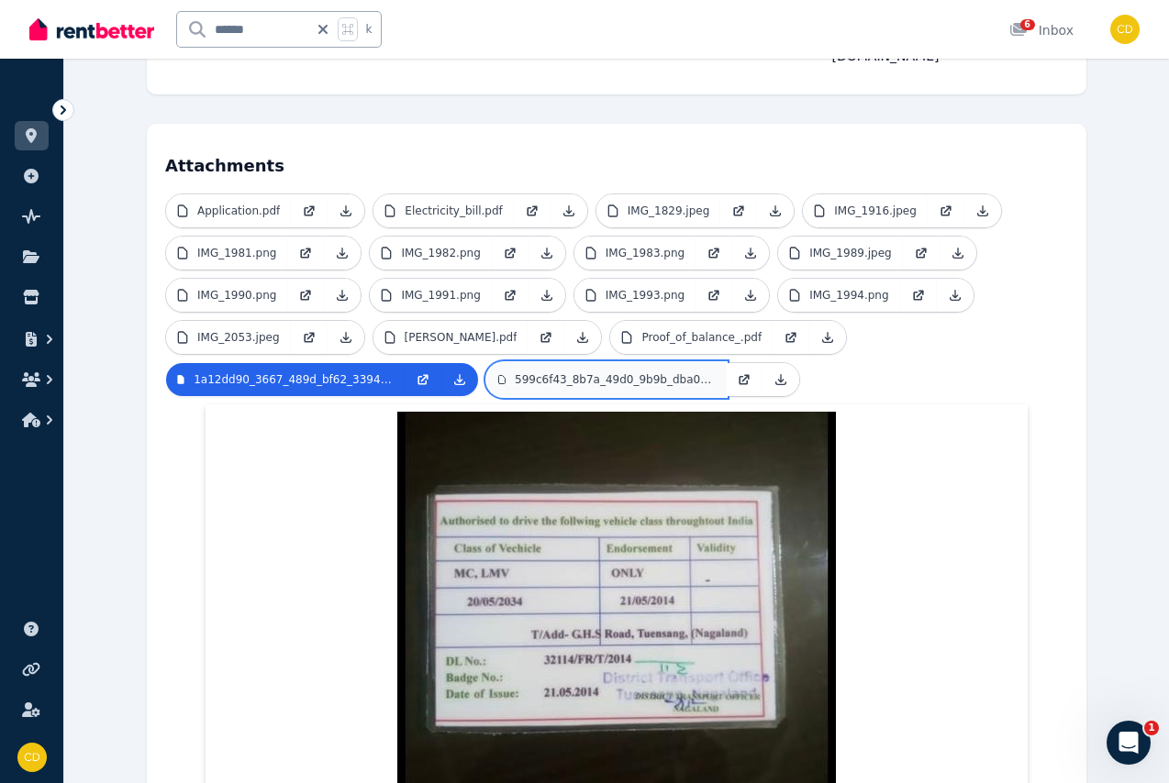
click at [515, 372] on p "599c6f43_8b7a_49d0_9b9b_dba07f602dd1.jpeg" at bounding box center [615, 379] width 200 height 15
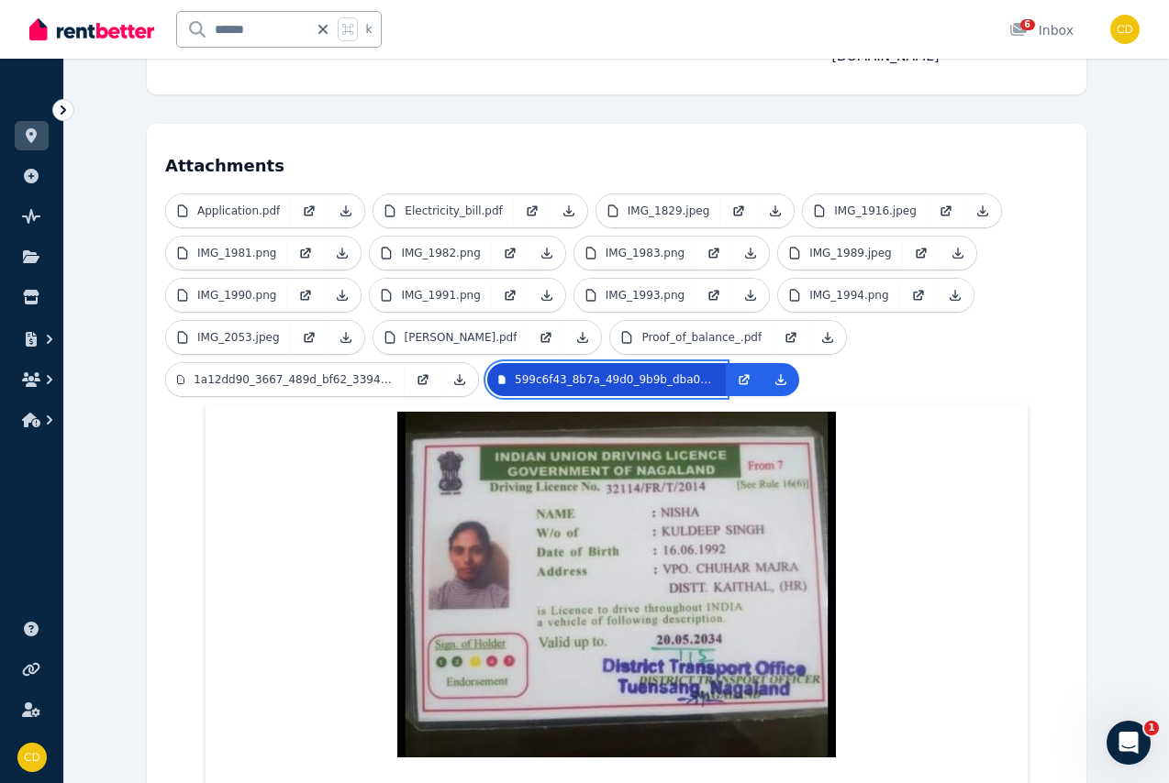
scroll to position [432, 0]
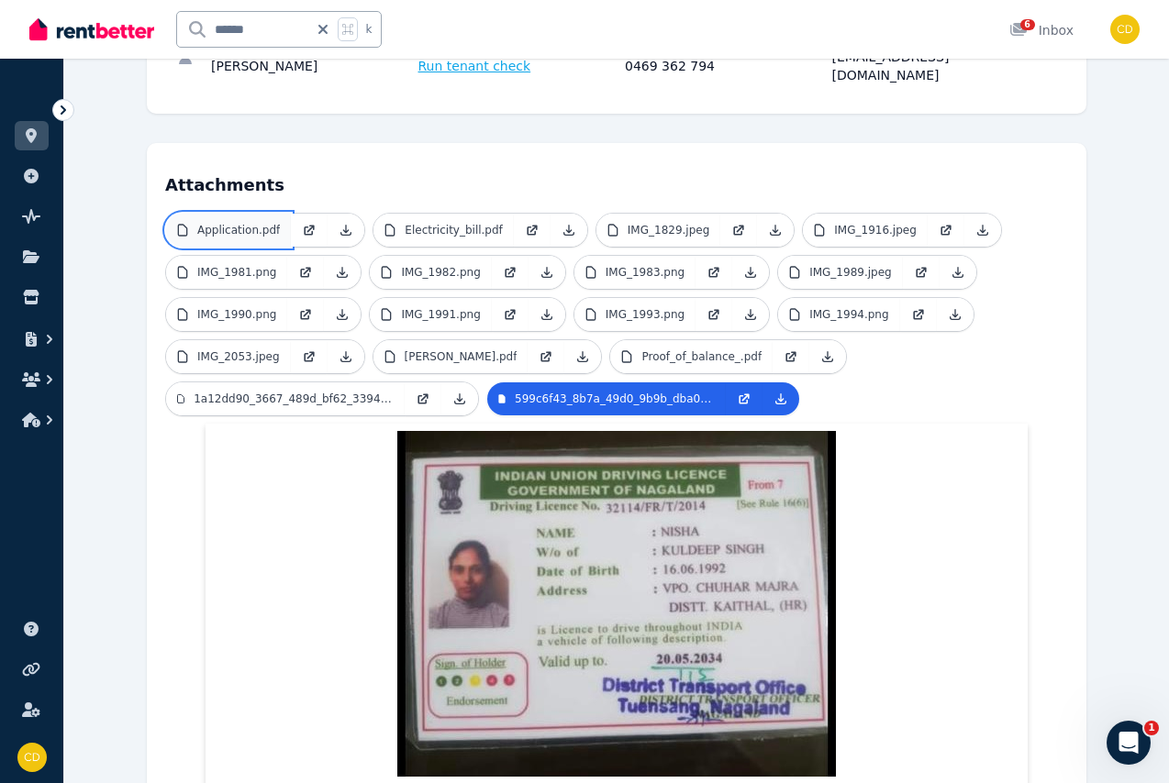
click at [197, 223] on p "Application.pdf" at bounding box center [238, 230] width 83 height 15
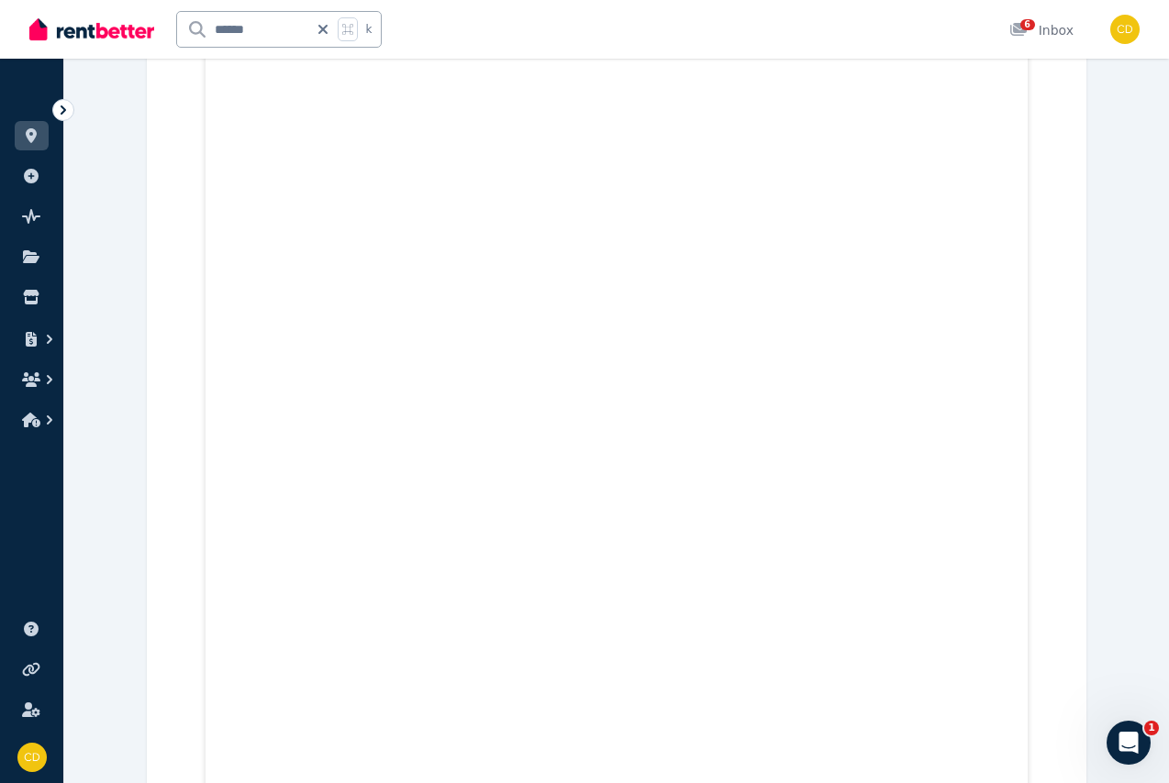
scroll to position [3723, 0]
